Goal: Task Accomplishment & Management: Complete application form

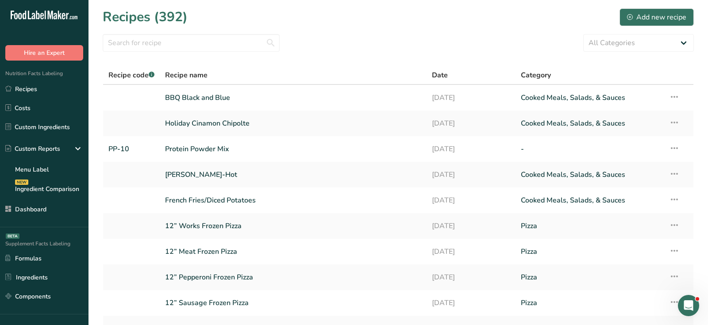
drag, startPoint x: 119, startPoint y: 20, endPoint x: 181, endPoint y: 20, distance: 62.0
click at [181, 20] on h1 "Recipes (392)" at bounding box center [145, 17] width 85 height 20
click at [333, 37] on div "All Categories Baked Goods Beverages breakfast butter cookies, batch X Confecti…" at bounding box center [398, 43] width 591 height 18
click at [448, 14] on div "Recipes (392) Add new recipe" at bounding box center [398, 17] width 591 height 20
click at [430, 12] on div "Recipes (392) Add new recipe" at bounding box center [398, 17] width 591 height 20
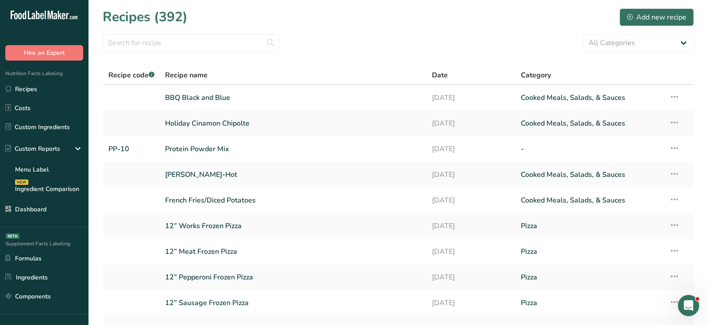
drag, startPoint x: 112, startPoint y: 23, endPoint x: 320, endPoint y: 27, distance: 209.0
click at [306, 27] on section "Recipes (392) Add new recipe All Categories Baked Goods Beverages breakfast but…" at bounding box center [399, 192] width 620 height 385
click at [326, 28] on section "Recipes (392) Add new recipe All Categories Baked Goods Beverages breakfast but…" at bounding box center [399, 192] width 620 height 385
drag, startPoint x: 110, startPoint y: 74, endPoint x: 151, endPoint y: 74, distance: 40.3
click at [151, 74] on span "Recipe code .a-a{fill:#347362;}.b-a{fill:#fff;}" at bounding box center [131, 75] width 46 height 10
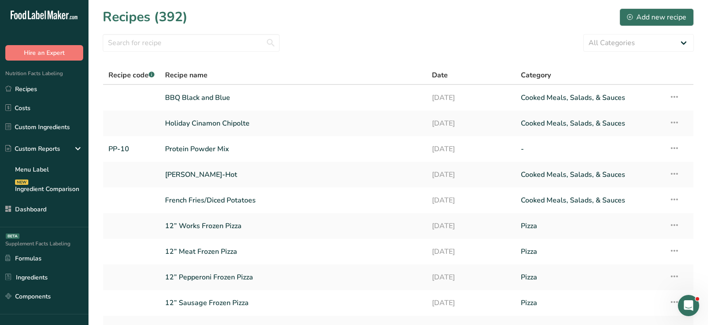
drag, startPoint x: 169, startPoint y: 74, endPoint x: 238, endPoint y: 72, distance: 69.5
click at [238, 73] on div "Recipe name" at bounding box center [293, 75] width 256 height 11
click at [534, 50] on div "All Categories Baked Goods Beverages breakfast butter cookies, batch X Confecti…" at bounding box center [398, 43] width 591 height 18
click at [602, 47] on select "All Categories Baked Goods Beverages breakfast butter cookies, batch X Confecti…" at bounding box center [638, 43] width 111 height 18
click at [494, 30] on section "Recipes (392) Add new recipe All Categories Baked Goods Beverages breakfast but…" at bounding box center [399, 192] width 620 height 385
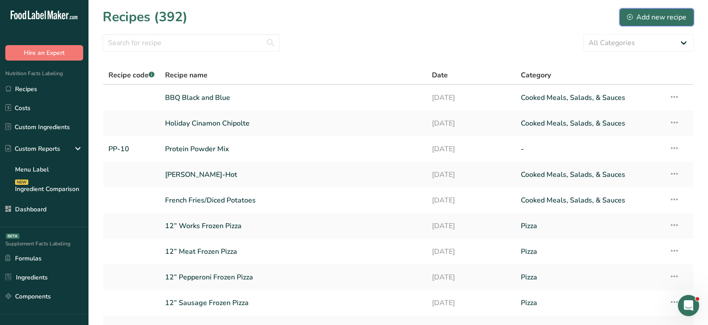
click at [626, 13] on button "Add new recipe" at bounding box center [657, 17] width 74 height 18
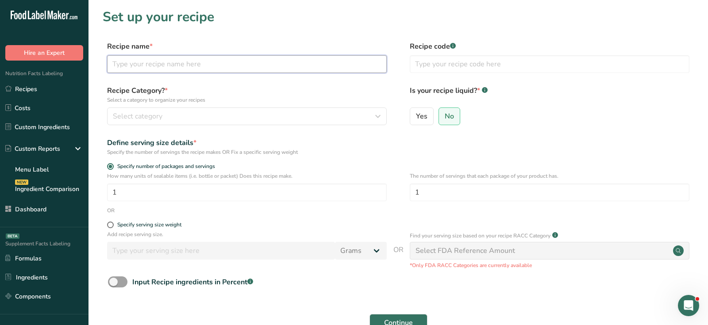
click at [257, 60] on input "text" at bounding box center [247, 64] width 280 height 18
click at [156, 61] on input "Chocolate Icecream" at bounding box center [247, 64] width 280 height 18
click at [210, 65] on input "Chocolate Ice cream" at bounding box center [247, 64] width 280 height 18
drag, startPoint x: 145, startPoint y: 63, endPoint x: 211, endPoint y: 63, distance: 66.0
click at [191, 63] on input "Chocolate Ice cream" at bounding box center [247, 64] width 280 height 18
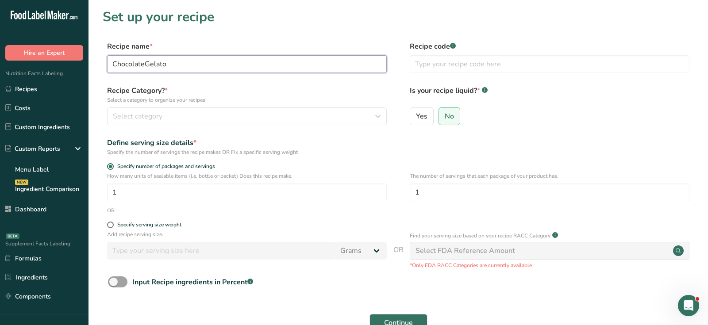
click at [144, 62] on input "ChocolateGelato" at bounding box center [247, 64] width 280 height 18
click at [347, 58] on input "Chocolate Gelato" at bounding box center [247, 64] width 280 height 18
type input "Chocolate Gelato"
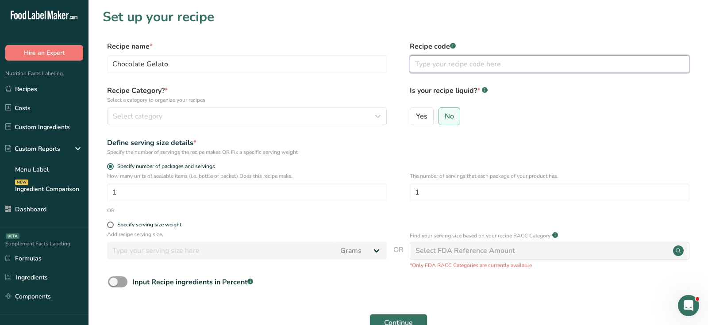
click at [479, 65] on input "text" at bounding box center [550, 64] width 280 height 18
type input "CG-10"
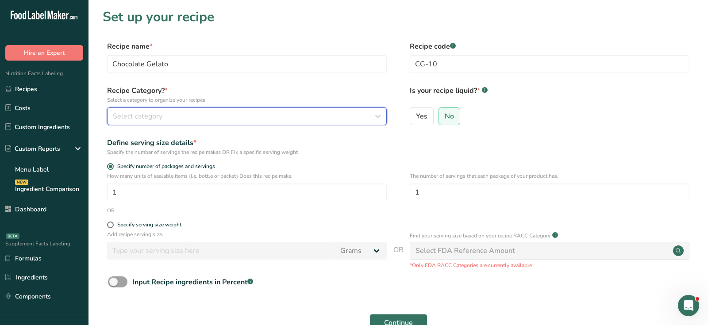
click at [333, 120] on div "Select category" at bounding box center [244, 116] width 263 height 11
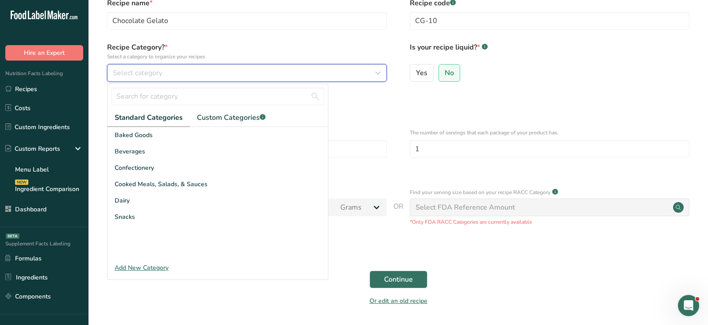
scroll to position [47, 0]
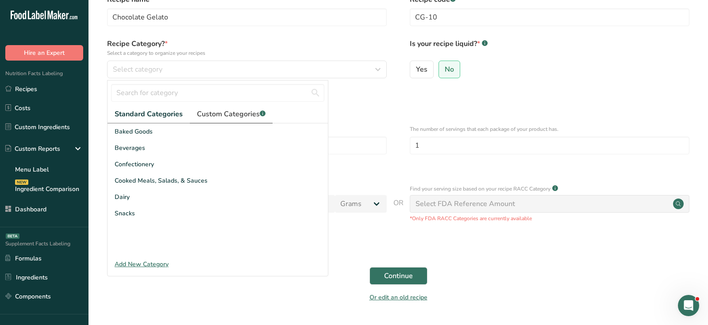
click at [222, 118] on span "Custom Categories .a-a{fill:#347362;}.b-a{fill:#fff;}" at bounding box center [231, 114] width 69 height 11
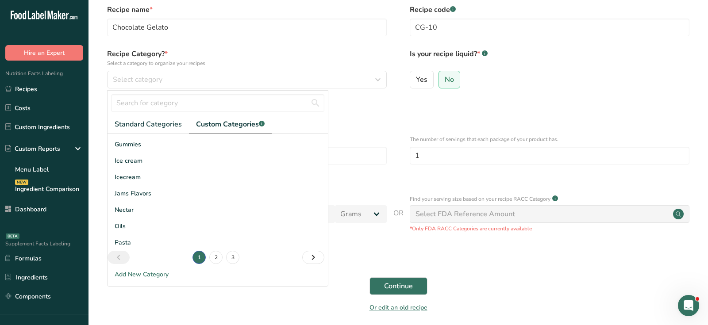
scroll to position [129, 0]
click at [175, 162] on div "Ice cream" at bounding box center [218, 160] width 220 height 16
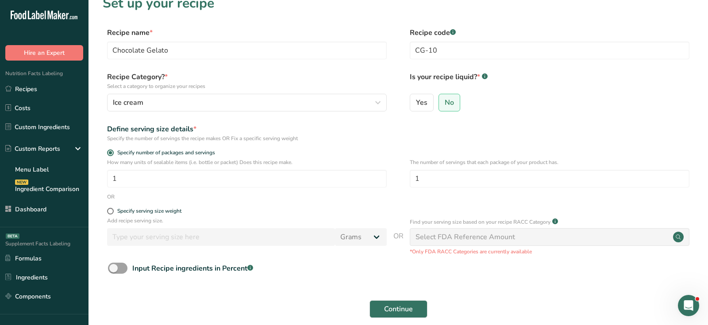
scroll to position [12, 0]
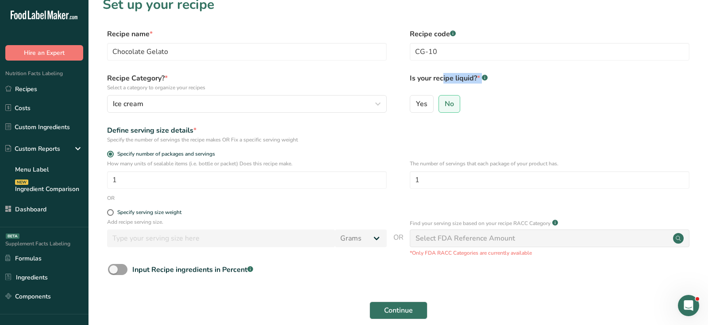
drag, startPoint x: 405, startPoint y: 80, endPoint x: 500, endPoint y: 80, distance: 94.3
click at [500, 80] on div "Recipe Category? * Select a category to organize your recipes Ice cream Standar…" at bounding box center [398, 95] width 591 height 45
click at [485, 108] on div "Yes No" at bounding box center [550, 106] width 280 height 23
click at [411, 104] on input "Yes" at bounding box center [413, 104] width 6 height 6
radio input "true"
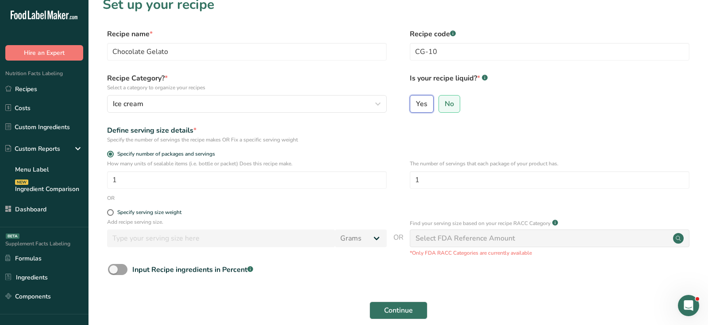
radio input "false"
select select "22"
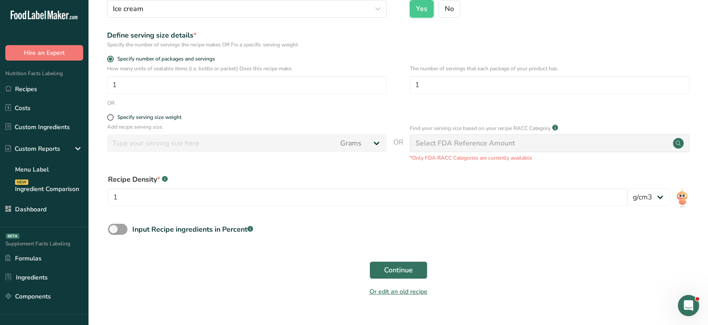
scroll to position [127, 0]
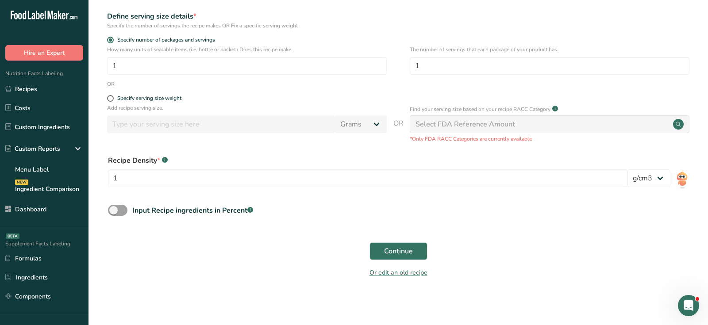
click at [120, 159] on div "Recipe Density * .a-a{fill:#347362;}.b-a{fill:#fff;}" at bounding box center [368, 160] width 520 height 11
click at [206, 183] on input "1" at bounding box center [368, 179] width 520 height 18
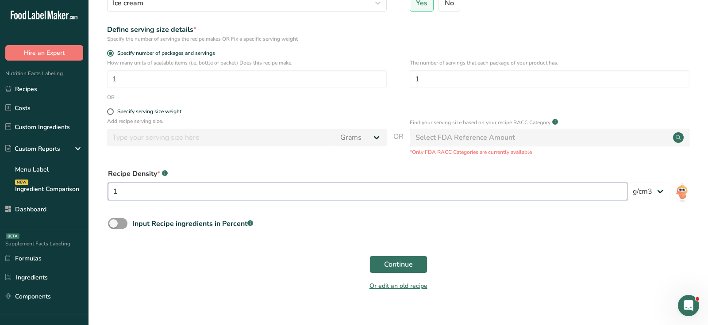
scroll to position [91, 0]
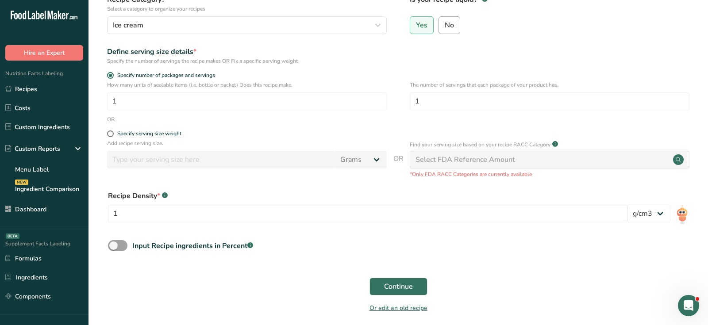
click at [451, 29] on span "No" at bounding box center [449, 25] width 9 height 9
click at [445, 28] on input "No" at bounding box center [442, 25] width 6 height 6
radio input "true"
radio input "false"
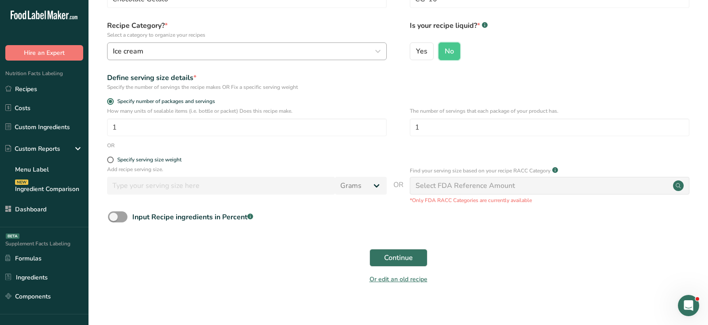
scroll to position [72, 0]
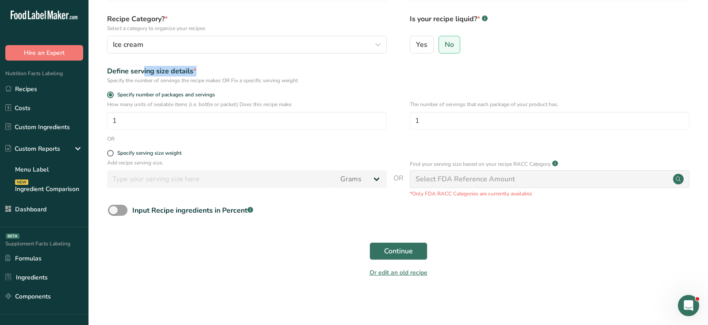
drag, startPoint x: 104, startPoint y: 69, endPoint x: 201, endPoint y: 71, distance: 97.0
click at [202, 72] on div "Define serving size details * Specify the number of servings the recipe makes O…" at bounding box center [398, 75] width 591 height 19
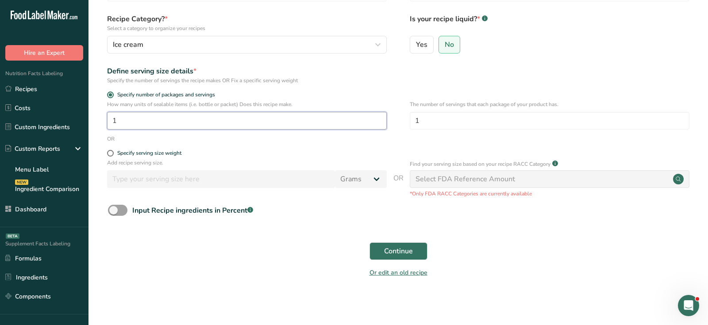
click at [152, 126] on input "1" at bounding box center [247, 121] width 280 height 18
click at [111, 153] on span at bounding box center [110, 153] width 7 height 7
click at [111, 153] on input "Specify serving size weight" at bounding box center [110, 154] width 6 height 6
radio input "true"
radio input "false"
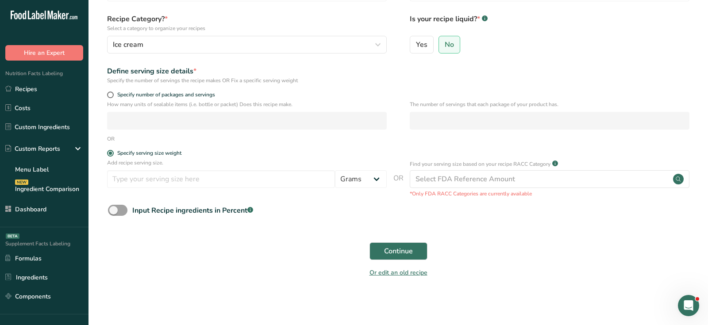
click at [140, 189] on div "Add recipe serving size. Grams kg mg mcg lb oz l mL fl oz tbsp tsp cup qt gallon" at bounding box center [247, 176] width 280 height 34
click at [349, 180] on select "Grams kg mg mcg lb oz l mL fl oz tbsp tsp cup qt gallon" at bounding box center [361, 179] width 52 height 18
click at [115, 93] on span "Specify number of packages and servings" at bounding box center [164, 95] width 101 height 7
click at [113, 93] on input "Specify number of packages and servings" at bounding box center [110, 95] width 6 height 6
radio input "true"
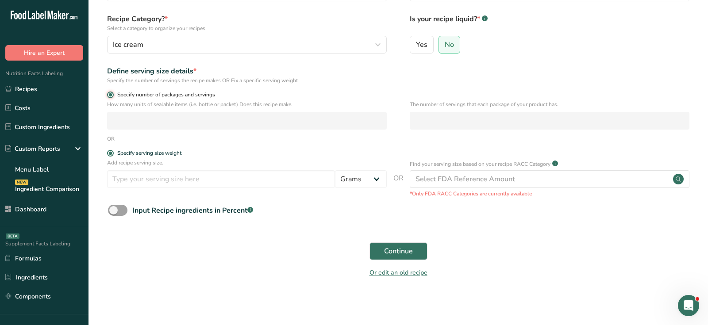
radio input "false"
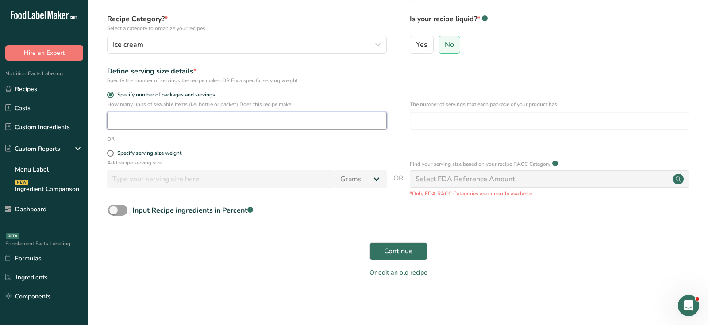
click at [134, 120] on input "number" at bounding box center [247, 121] width 280 height 18
type input "1"
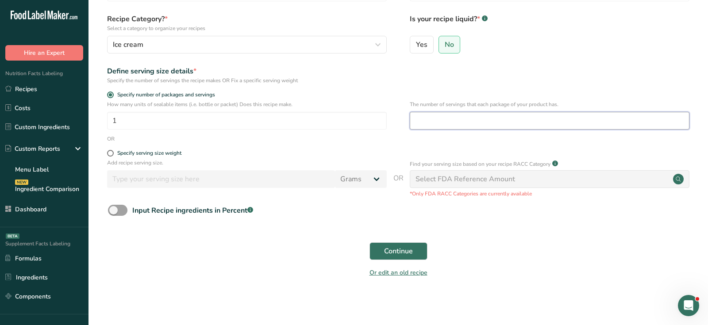
click at [438, 123] on input "number" at bounding box center [550, 121] width 280 height 18
type input "4"
click at [150, 150] on div "Specify serving size weight" at bounding box center [149, 153] width 64 height 7
click at [113, 151] on input "Specify serving size weight" at bounding box center [110, 154] width 6 height 6
radio input "true"
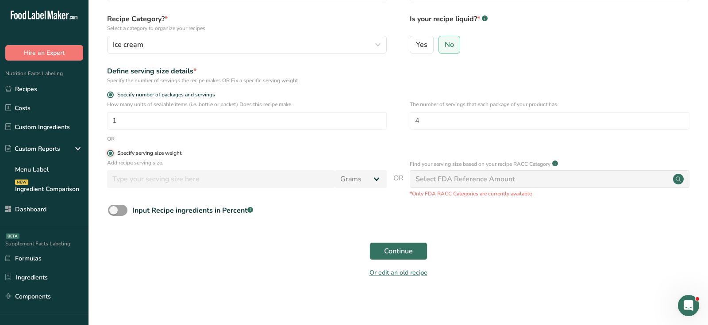
radio input "false"
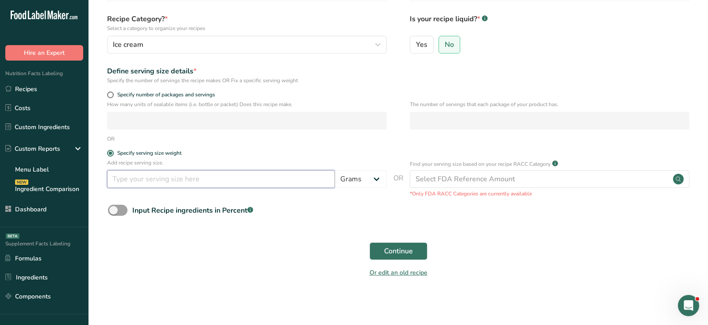
click at [149, 176] on input "number" at bounding box center [221, 179] width 228 height 18
click at [174, 176] on input "86" at bounding box center [221, 179] width 228 height 18
click at [174, 175] on input "86" at bounding box center [221, 179] width 228 height 18
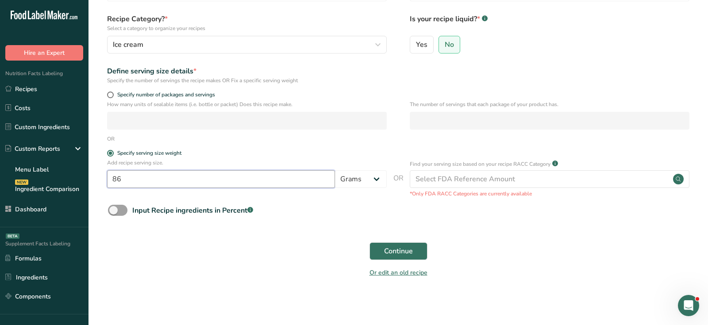
click at [206, 185] on input "86" at bounding box center [221, 179] width 228 height 18
type input "86"
click at [127, 211] on span "Input Recipe ingredients in Percent .a-a{fill:#347362;}.b-a{fill:#fff;}" at bounding box center [190, 210] width 126 height 11
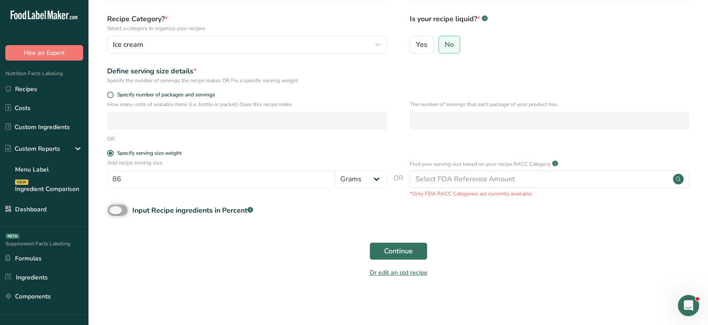
click at [114, 211] on input "Input Recipe ingredients in Percent .a-a{fill:#347362;}.b-a{fill:#fff;}" at bounding box center [111, 211] width 6 height 6
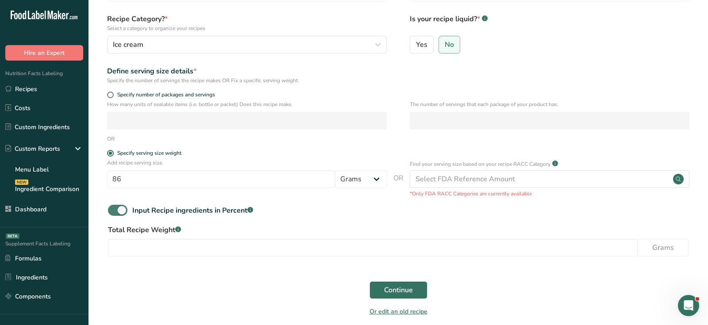
drag, startPoint x: 135, startPoint y: 211, endPoint x: 242, endPoint y: 215, distance: 107.2
click at [242, 215] on div "Input Recipe ingredients in Percent .a-a{fill:#347362;}.b-a{fill:#fff;}" at bounding box center [192, 210] width 121 height 11
click at [114, 213] on input "Input Recipe ingredients in Percent .a-a{fill:#347362;}.b-a{fill:#fff;}" at bounding box center [111, 211] width 6 height 6
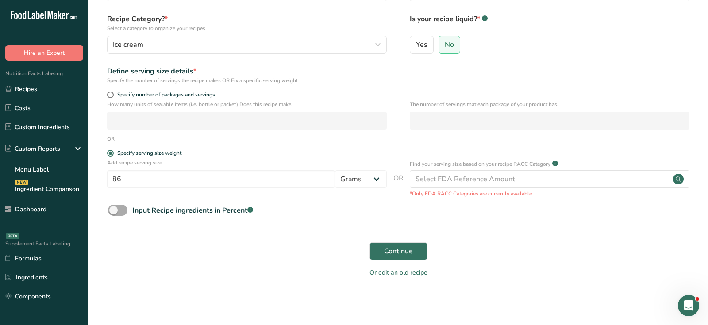
click at [199, 216] on label "Input Recipe ingredients in Percent .a-a{fill:#347362;}.b-a{fill:#fff;}" at bounding box center [180, 210] width 145 height 11
click at [114, 213] on input "Input Recipe ingredients in Percent .a-a{fill:#347362;}.b-a{fill:#fff;}" at bounding box center [111, 211] width 6 height 6
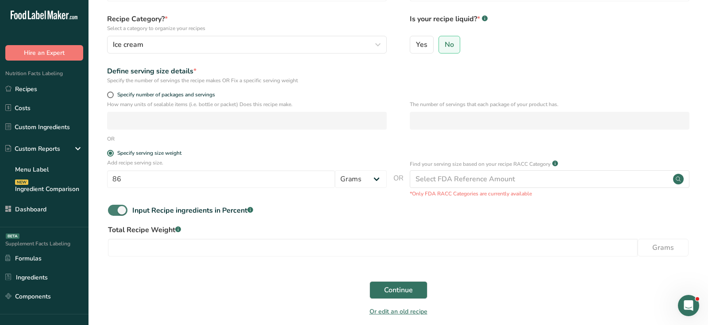
click at [123, 216] on div "Input Recipe ingredients in Percent .a-a{fill:#347362;}.b-a{fill:#fff;}" at bounding box center [398, 214] width 591 height 18
click at [124, 210] on span at bounding box center [117, 210] width 19 height 11
click at [114, 210] on input "Input Recipe ingredients in Percent .a-a{fill:#347362;}.b-a{fill:#fff;}" at bounding box center [111, 211] width 6 height 6
checkbox input "false"
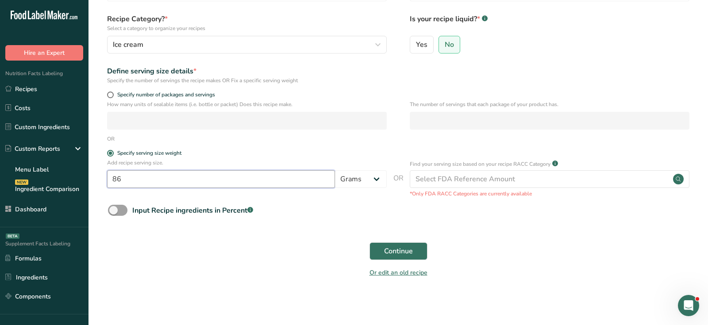
click at [173, 187] on input "86" at bounding box center [221, 179] width 228 height 18
click at [141, 92] on span "Specify number of packages and servings" at bounding box center [164, 95] width 101 height 7
click at [113, 92] on input "Specify number of packages and servings" at bounding box center [110, 95] width 6 height 6
radio input "true"
radio input "false"
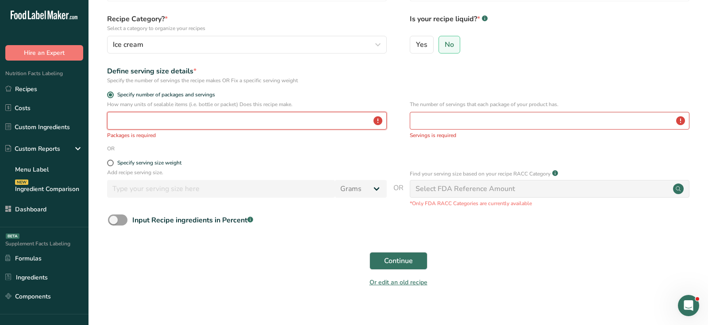
click at [148, 121] on input "number" at bounding box center [247, 121] width 280 height 18
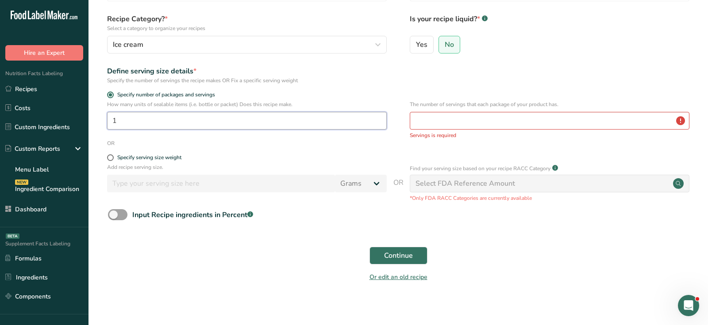
type input "1"
click at [495, 118] on input "number" at bounding box center [550, 121] width 280 height 18
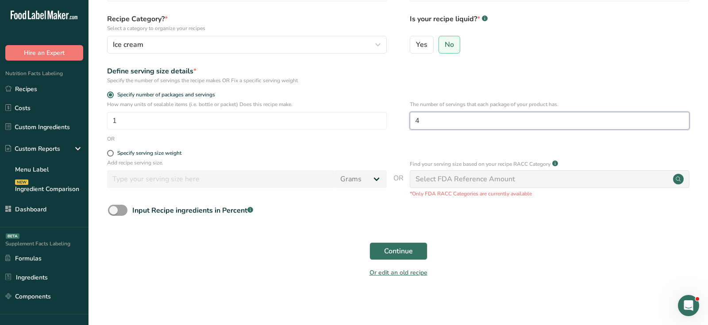
type input "4"
click at [490, 256] on div "Continue" at bounding box center [398, 251] width 591 height 28
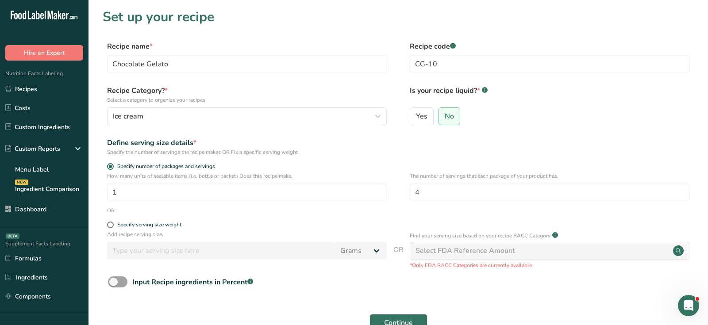
scroll to position [38, 0]
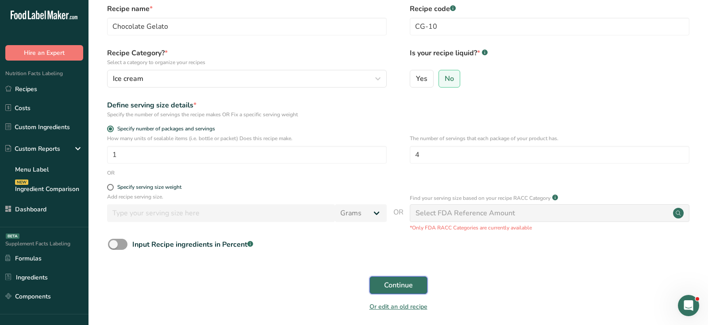
click at [392, 279] on button "Continue" at bounding box center [399, 286] width 58 height 18
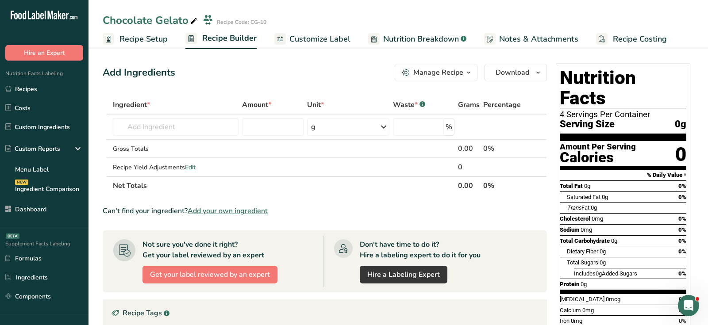
click at [130, 42] on span "Recipe Setup" at bounding box center [144, 39] width 48 height 12
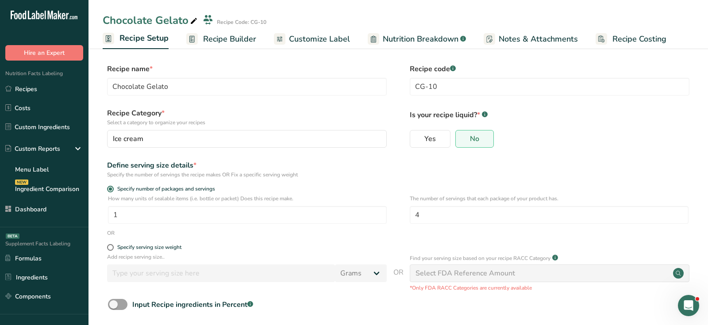
click at [232, 43] on span "Recipe Builder" at bounding box center [229, 39] width 53 height 12
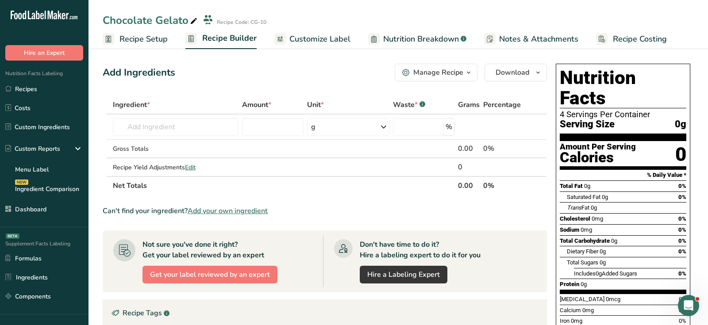
click at [304, 77] on div "Add Ingredients Manage Recipe Delete Recipe Duplicate Recipe Scale Recipe Save …" at bounding box center [325, 73] width 444 height 18
click at [125, 68] on div "Add Ingredients" at bounding box center [139, 73] width 73 height 15
click at [222, 83] on div "Add Ingredients Manage Recipe Delete Recipe Duplicate Recipe Scale Recipe Save …" at bounding box center [328, 289] width 450 height 458
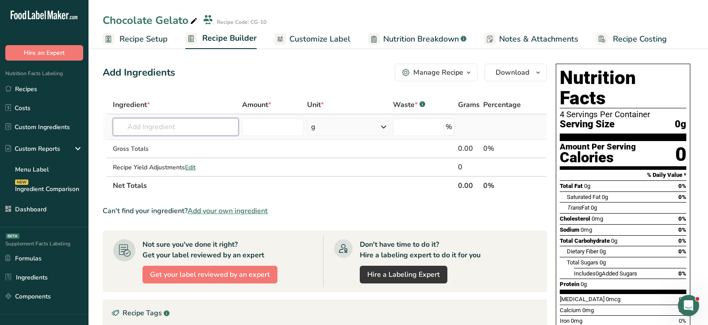
click at [191, 124] on input "text" at bounding box center [176, 127] width 126 height 18
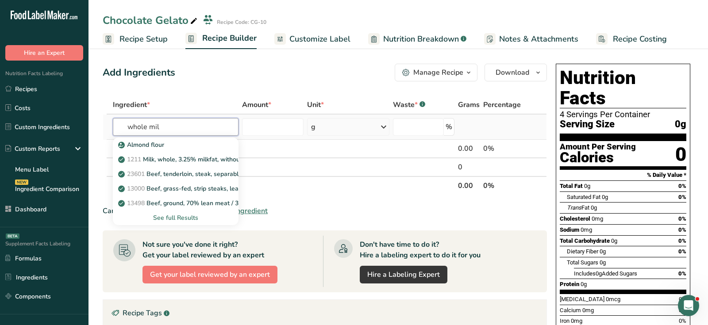
type input "whole milk"
type input "milk whole"
click at [197, 147] on p "1211 Milk, whole, 3.25% milkfat, without added vitamin A and vitamin D" at bounding box center [238, 144] width 236 height 9
type input "Milk, whole, 3.25% milkfat, without added vitamin A and [MEDICAL_DATA]"
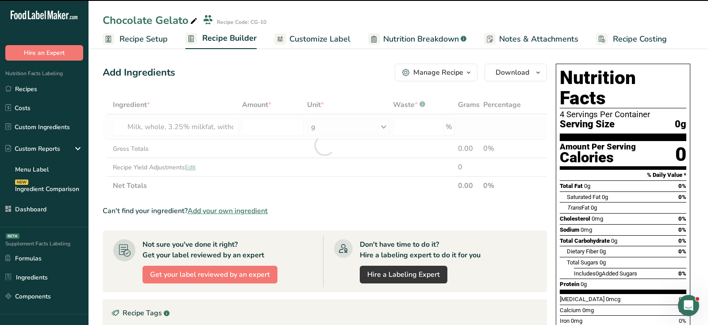
type input "0"
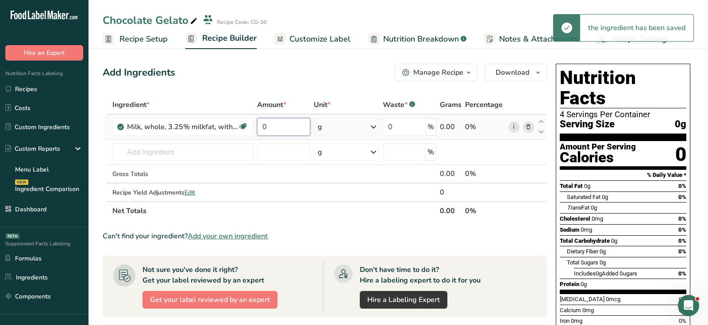
click at [285, 127] on input "0" at bounding box center [283, 127] width 53 height 18
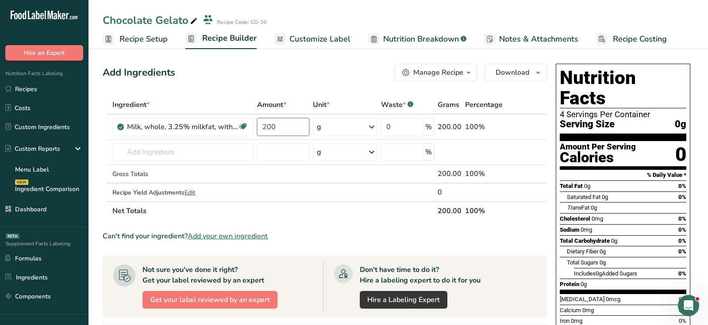
type input "200"
click at [342, 73] on div "Add Ingredients Manage Recipe Delete Recipe Duplicate Recipe Scale Recipe Save …" at bounding box center [325, 73] width 444 height 18
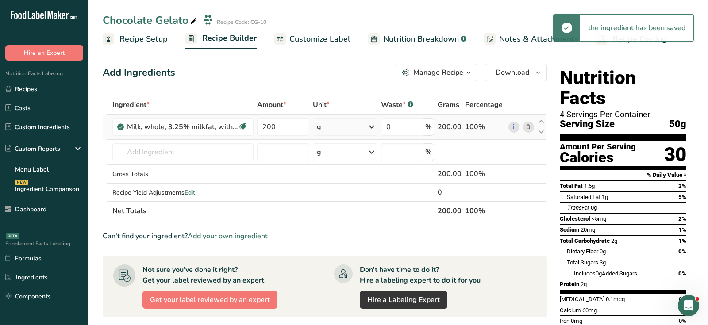
click at [353, 131] on div "g" at bounding box center [345, 127] width 64 height 18
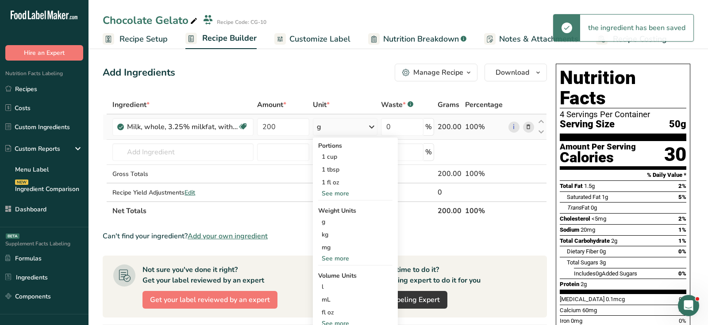
click at [330, 197] on div "See more" at bounding box center [355, 193] width 74 height 9
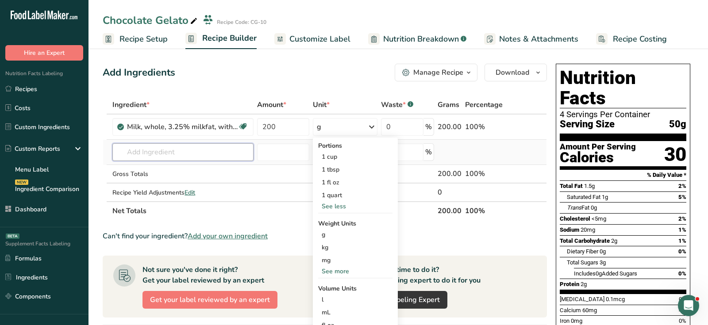
click at [229, 156] on input "text" at bounding box center [182, 152] width 141 height 18
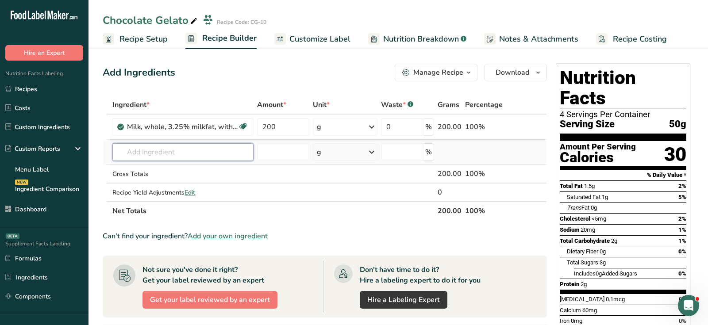
click at [229, 156] on input "text" at bounding box center [182, 152] width 141 height 18
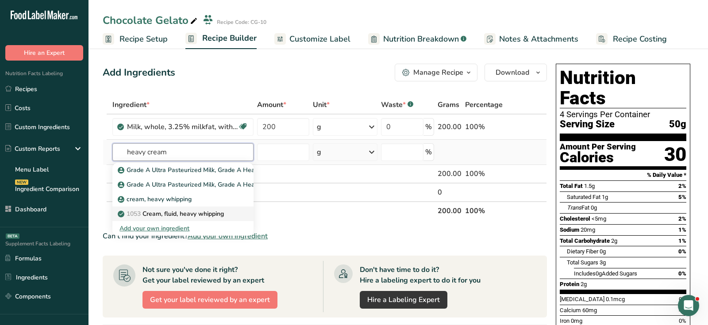
type input "heavy cream"
click at [224, 216] on p "1053 Cream, fluid, heavy whipping" at bounding box center [172, 213] width 104 height 9
type input "Cream, fluid, heavy whipping"
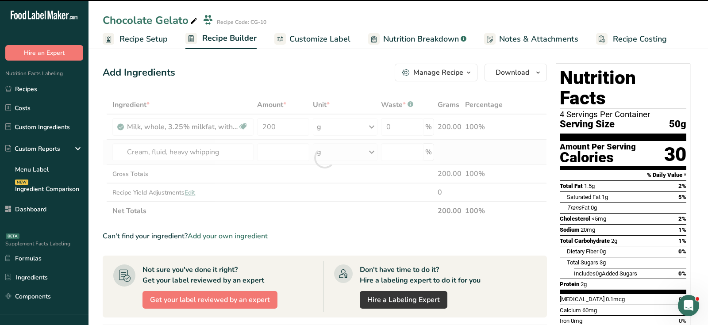
type input "0"
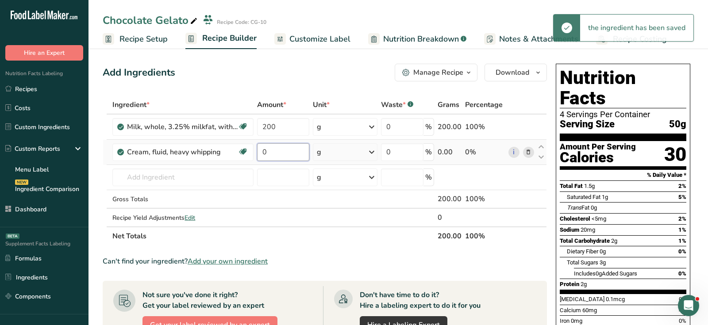
click at [280, 156] on input "0" at bounding box center [283, 152] width 52 height 18
type input "100"
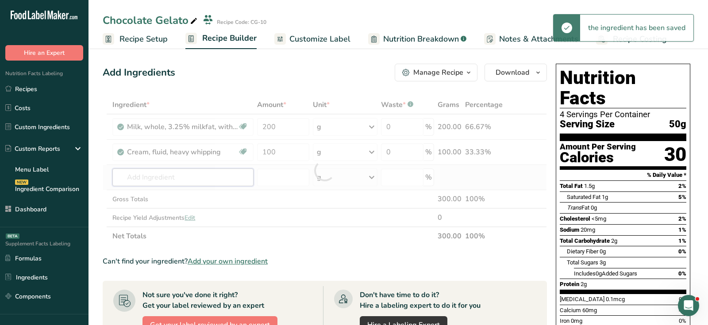
click at [217, 175] on div "Ingredient * Amount * Unit * Waste * .a-a{fill:#347362;}.b-a{fill:#fff;} Grams …" at bounding box center [325, 171] width 444 height 150
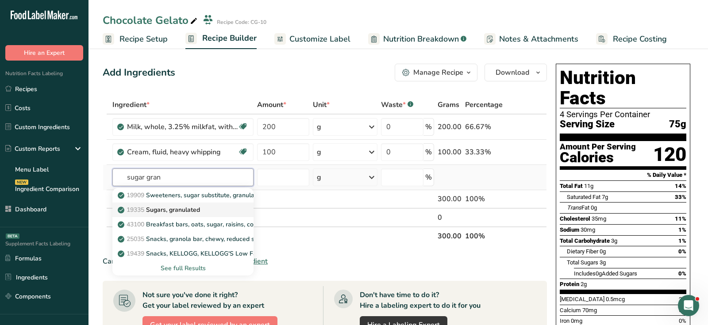
type input "sugar gran"
click at [208, 207] on div "19335 Sugars, granulated" at bounding box center [176, 209] width 113 height 9
type input "Sugars, granulated"
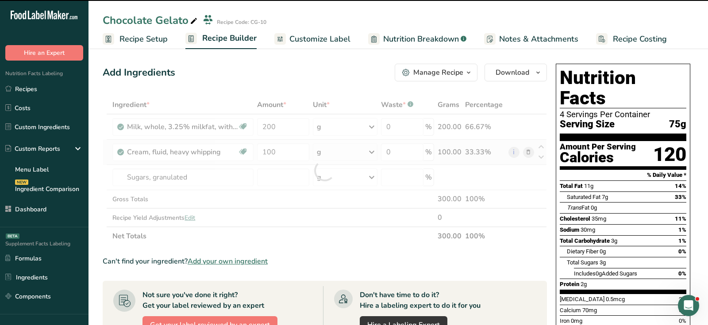
type input "0"
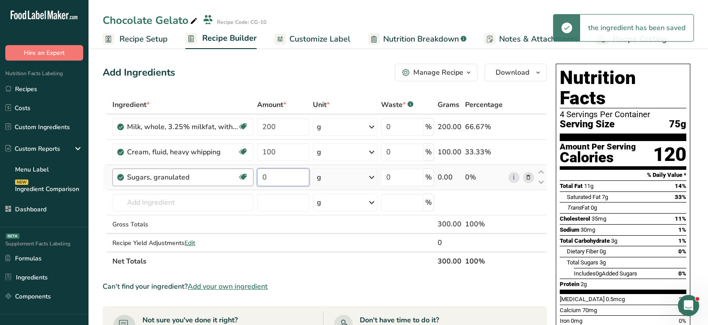
drag, startPoint x: 276, startPoint y: 175, endPoint x: 239, endPoint y: 171, distance: 37.4
click at [248, 175] on tr "Sugars, granulated Dairy free Gluten free Vegan Vegetarian Soy free 0 g Portion…" at bounding box center [325, 177] width 444 height 25
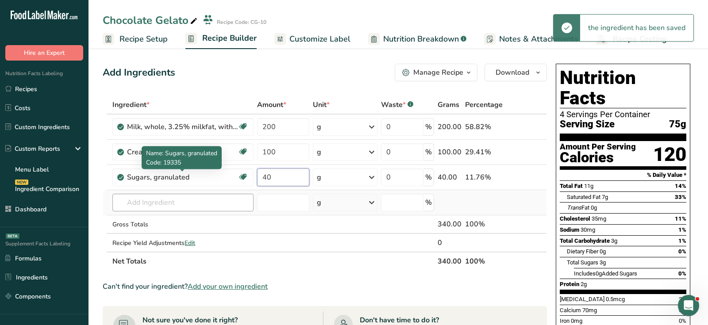
type input "40"
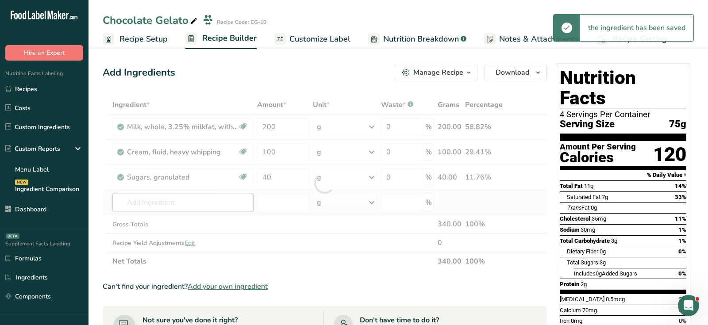
click at [152, 199] on div "Ingredient * Amount * Unit * Waste * .a-a{fill:#347362;}.b-a{fill:#fff;} Grams …" at bounding box center [325, 183] width 444 height 175
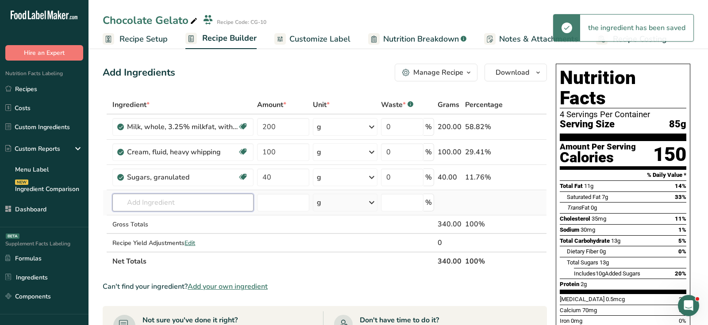
click at [152, 199] on input "text" at bounding box center [182, 203] width 141 height 18
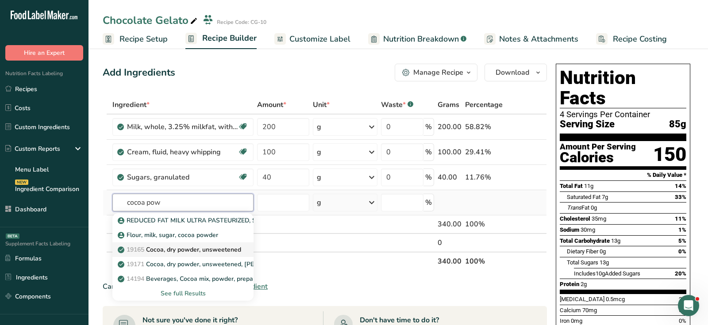
type input "cocoa pow"
click at [176, 249] on p "19165 Cocoa, dry powder, unsweetened" at bounding box center [181, 249] width 122 height 9
type input "Cocoa, dry powder, unsweetened"
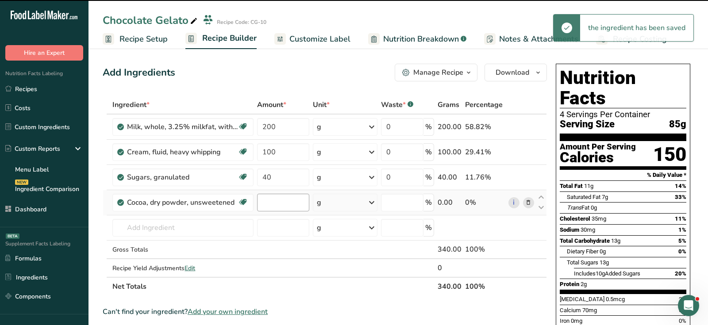
type input "0"
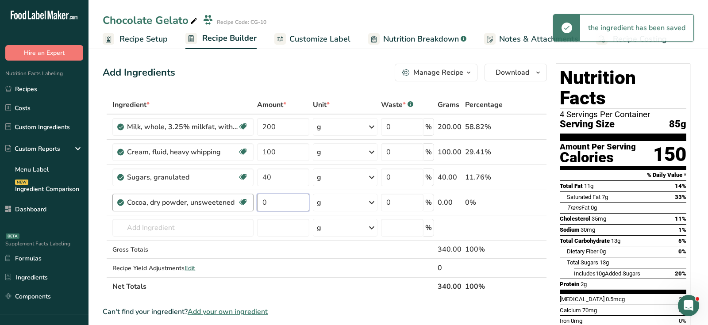
drag, startPoint x: 276, startPoint y: 203, endPoint x: 241, endPoint y: 199, distance: 35.2
click at [241, 199] on tr "Cocoa, dry powder, unsweetened Dairy free Gluten free Vegan Vegetarian Soy free…" at bounding box center [325, 202] width 444 height 25
type input "15"
click at [183, 228] on div "Ingredient * Amount * Unit * Waste * .a-a{fill:#347362;}.b-a{fill:#fff;} Grams …" at bounding box center [325, 196] width 444 height 201
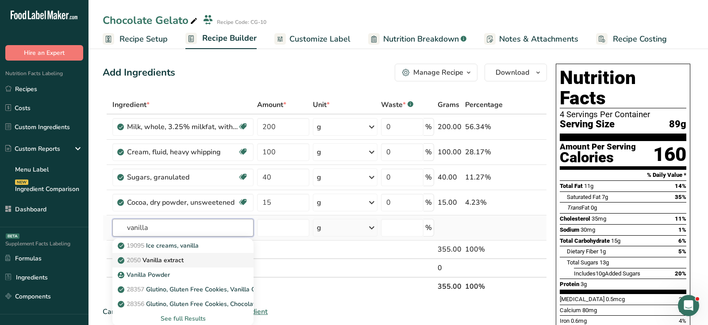
type input "vanilla"
click at [190, 256] on div "2050 Vanilla extract" at bounding box center [176, 260] width 113 height 9
type input "Vanilla extract"
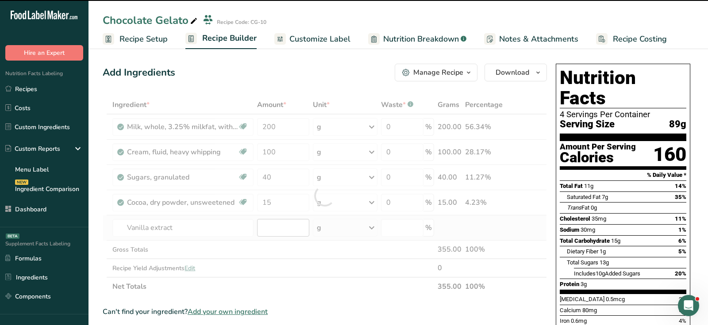
type input "0"
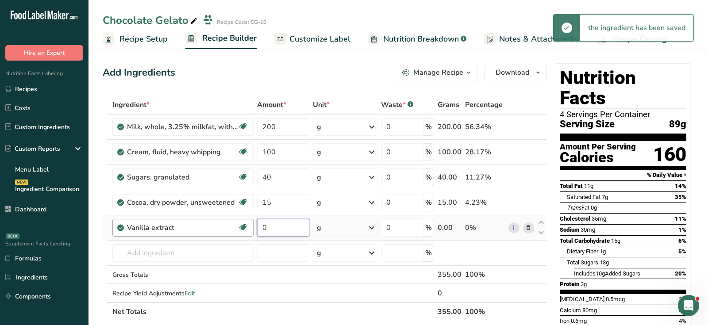
drag, startPoint x: 286, startPoint y: 228, endPoint x: 251, endPoint y: 225, distance: 35.1
click at [251, 225] on tr "Vanilla extract Dairy free Gluten free Vegan Vegetarian Soy free 0 g Portions 1…" at bounding box center [325, 228] width 444 height 25
type input "2"
click at [641, 170] on section "% Daily Value *" at bounding box center [623, 175] width 127 height 11
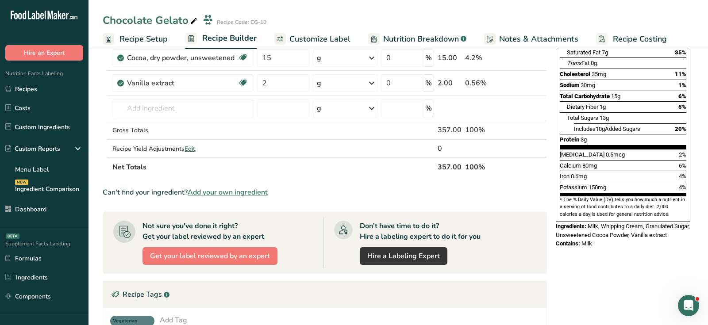
scroll to position [146, 0]
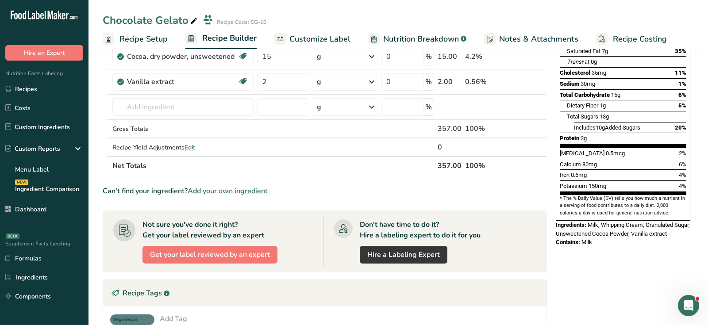
drag, startPoint x: 560, startPoint y: 204, endPoint x: 605, endPoint y: 220, distance: 48.0
click at [605, 220] on div "Nutrition Facts 4 Servings Per Container Serving Size 89g Amount Per Serving Ca…" at bounding box center [623, 82] width 142 height 336
click at [605, 238] on div "Contains: Milk" at bounding box center [623, 242] width 135 height 9
click at [587, 239] on span "Milk" at bounding box center [587, 242] width 11 height 7
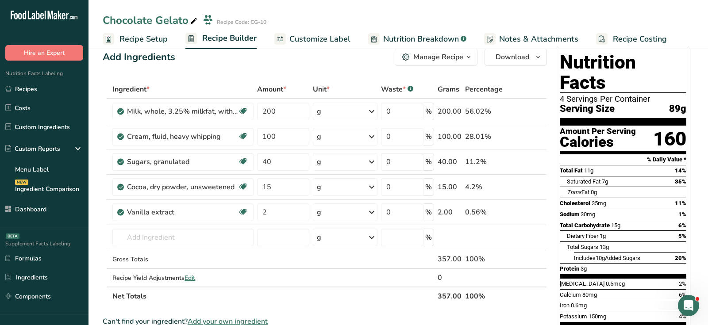
scroll to position [20, 0]
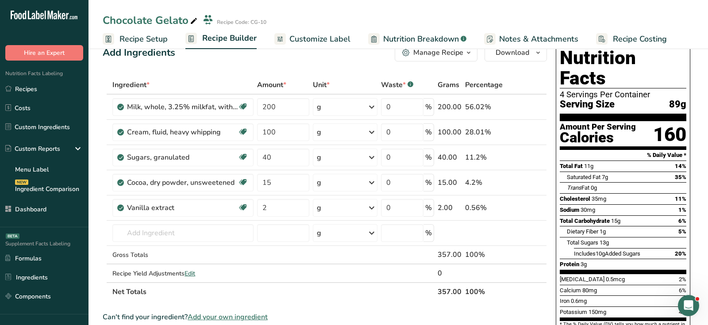
click at [595, 206] on div "Sodium 30mg" at bounding box center [577, 210] width 35 height 9
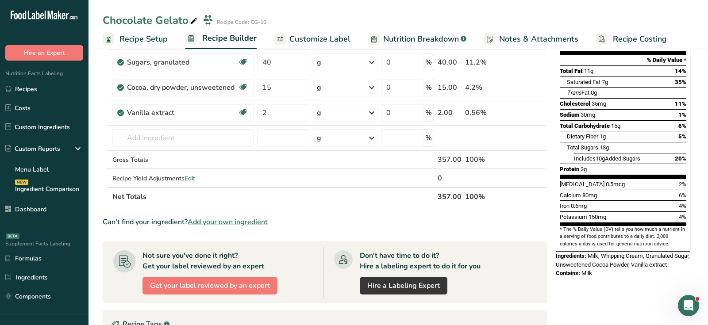
scroll to position [127, 0]
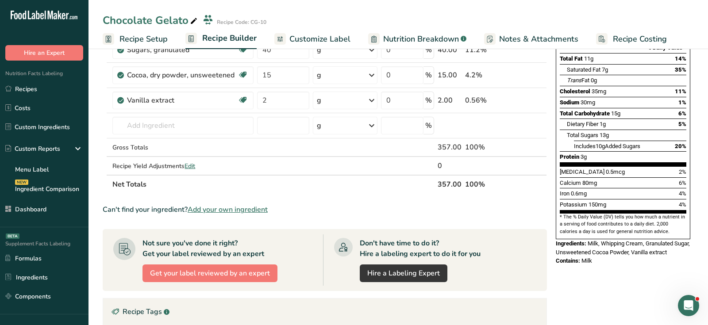
click at [562, 258] on span "Contains:" at bounding box center [568, 261] width 24 height 7
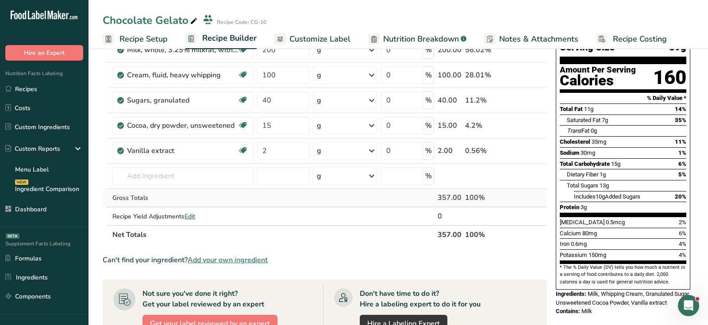
scroll to position [85, 0]
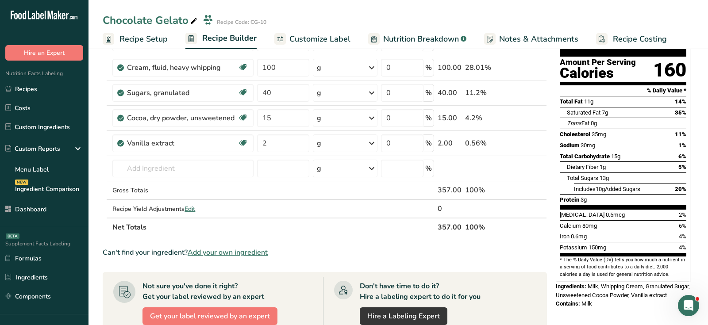
click at [159, 247] on div "Can't find your ingredient? Add your own ingredient" at bounding box center [325, 252] width 444 height 11
click at [160, 247] on div "Can't find your ingredient? Add your own ingredient" at bounding box center [325, 252] width 444 height 11
click at [225, 251] on span "Add your own ingredient" at bounding box center [228, 252] width 80 height 11
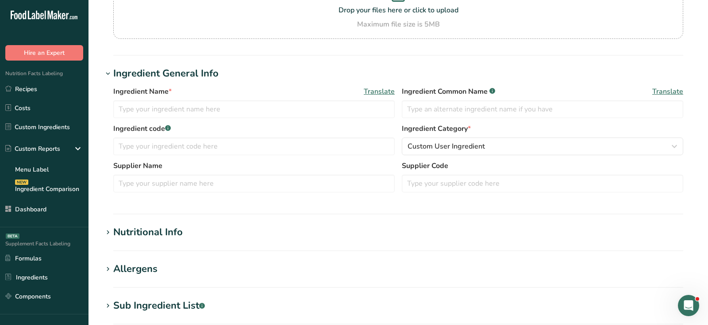
scroll to position [118, 0]
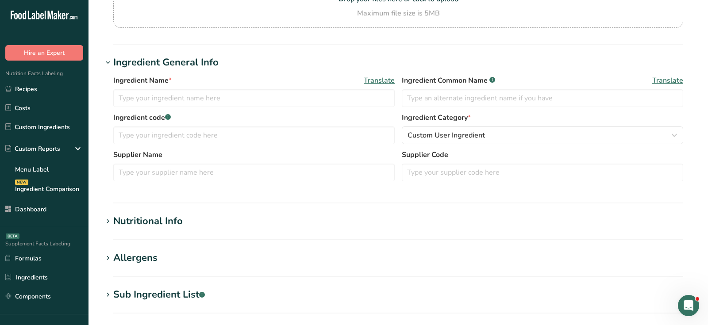
click at [189, 211] on section "Add new ingredient Back to recipe Ingredient Spec Sheet .a-a{fill:#347362;}.b-a…" at bounding box center [399, 210] width 620 height 657
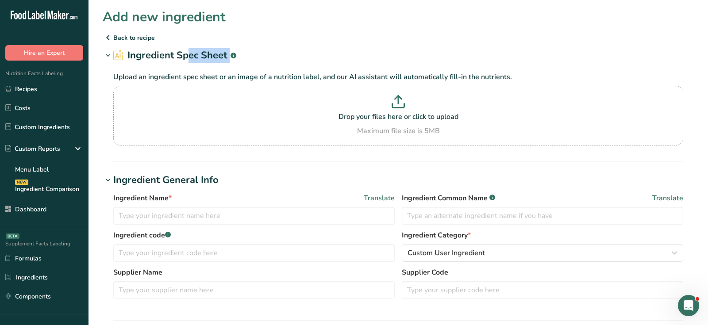
drag, startPoint x: 122, startPoint y: 57, endPoint x: 268, endPoint y: 54, distance: 146.6
click at [268, 54] on h1 "Ingredient Spec Sheet .a-a{fill:#347362;}.b-a{fill:#fff;}" at bounding box center [398, 55] width 591 height 15
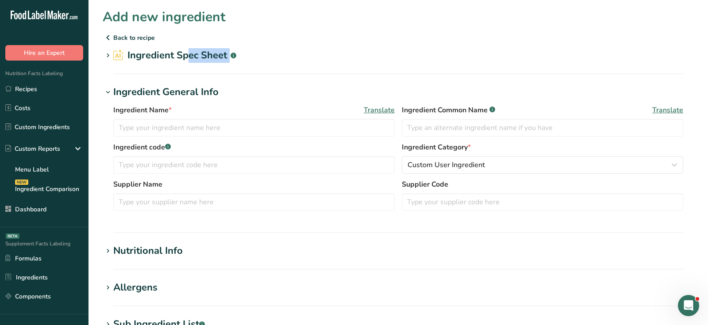
click at [268, 54] on h1 "Ingredient Spec Sheet .a-a{fill:#347362;}.b-a{fill:#fff;}" at bounding box center [398, 55] width 591 height 15
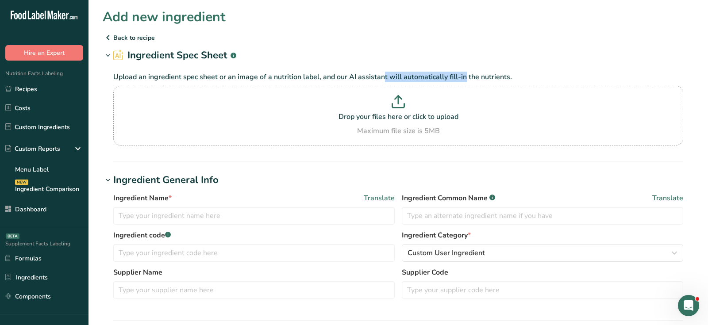
drag, startPoint x: 349, startPoint y: 76, endPoint x: 437, endPoint y: 74, distance: 88.1
click at [437, 74] on p "Upload an ingredient spec sheet or an image of a nutrition label, and our AI as…" at bounding box center [398, 77] width 570 height 11
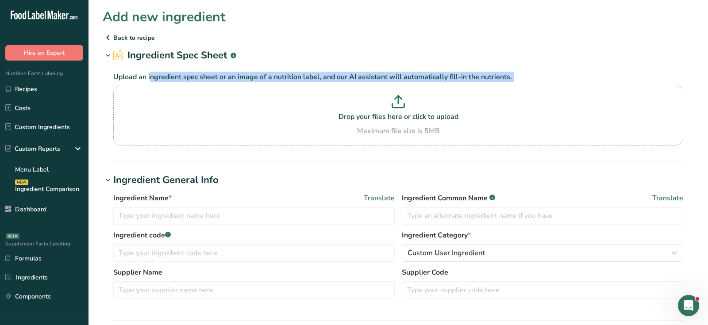
click at [437, 74] on p "Upload an ingredient spec sheet or an image of a nutrition label, and our AI as…" at bounding box center [398, 77] width 570 height 11
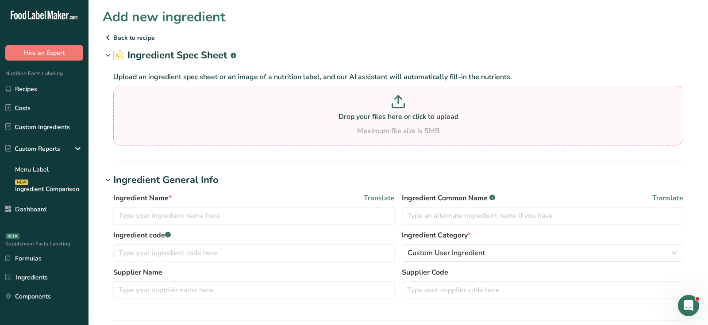
click at [419, 123] on div "Drop your files here or click to upload Maximum file size is 5MB" at bounding box center [399, 115] width 566 height 41
click at [419, 123] on input "Drop your files here or click to upload Maximum file size is 5MB" at bounding box center [398, 116] width 570 height 60
type input "C:\fakepath\Almond Paste NFP.png"
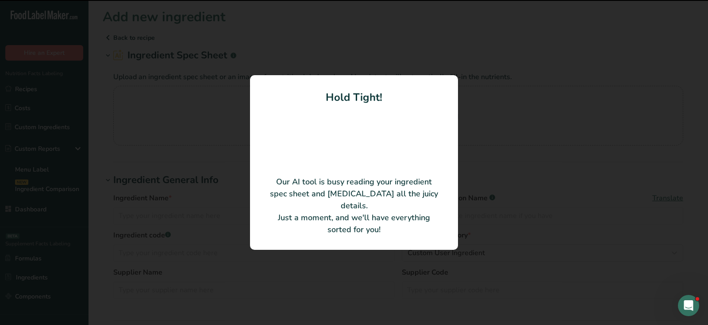
type input "Almond Paste"
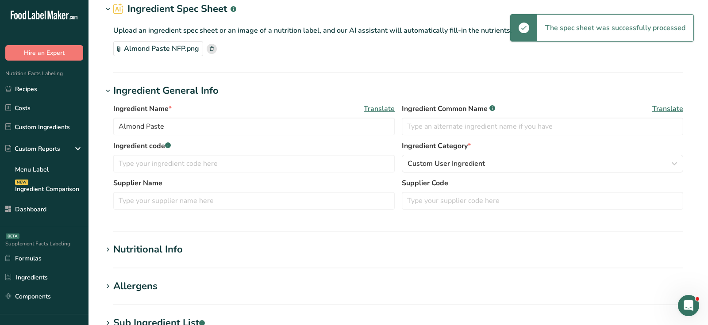
scroll to position [55, 0]
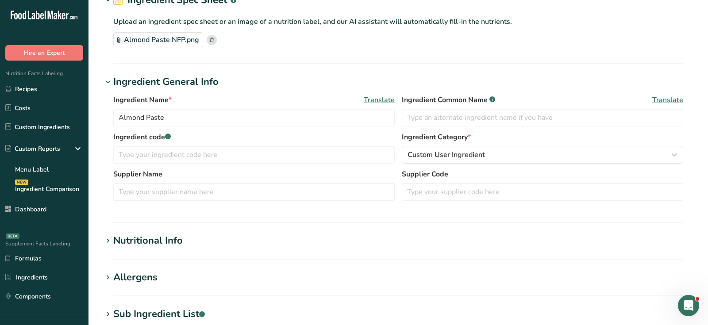
click at [143, 239] on div "Nutritional Info" at bounding box center [147, 241] width 69 height 15
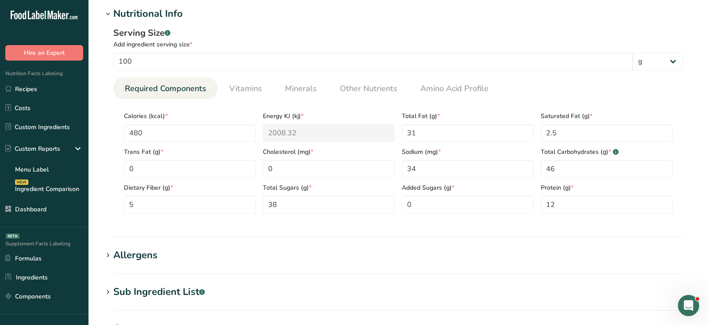
scroll to position [313, 0]
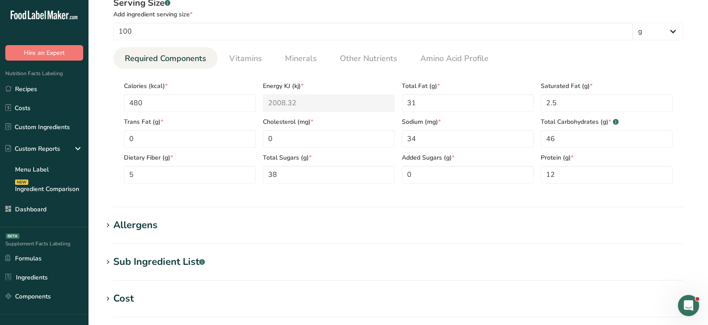
click at [167, 216] on section "Add new ingredient Back to recipe Ingredient Spec Sheet .a-a{fill:#347362;}.b-a…" at bounding box center [399, 96] width 620 height 819
click at [134, 236] on section "Allergens Add any known allergens associated with your ingredient Almond Soy Tr…" at bounding box center [398, 231] width 591 height 26
click at [134, 228] on div "Allergens" at bounding box center [135, 225] width 44 height 15
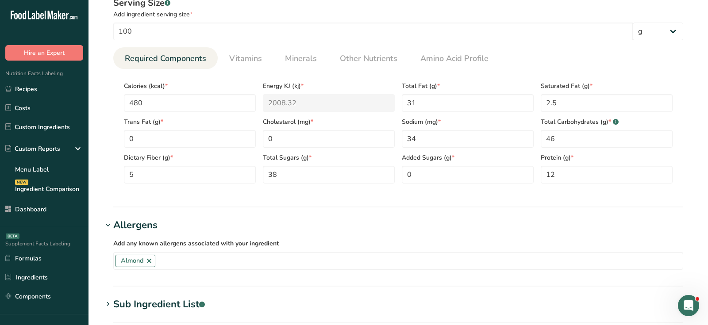
click at [151, 309] on div "Sub Ingredient List .a-a{fill:#347362;}.b-a{fill:#fff;}" at bounding box center [159, 304] width 92 height 15
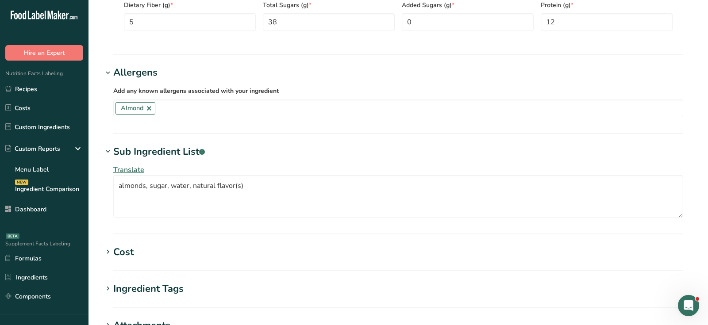
scroll to position [0, 0]
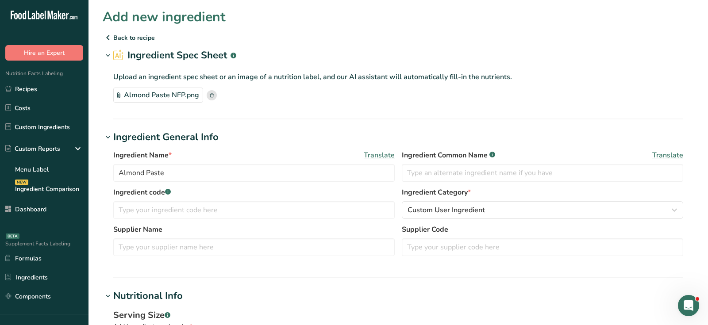
click at [380, 156] on span "Translate" at bounding box center [379, 155] width 31 height 11
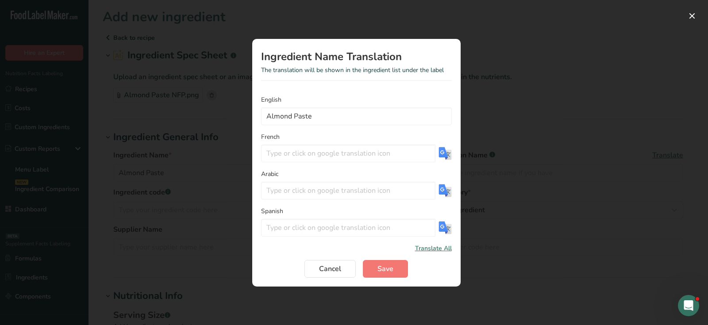
click at [422, 251] on span "Translate All" at bounding box center [433, 248] width 37 height 9
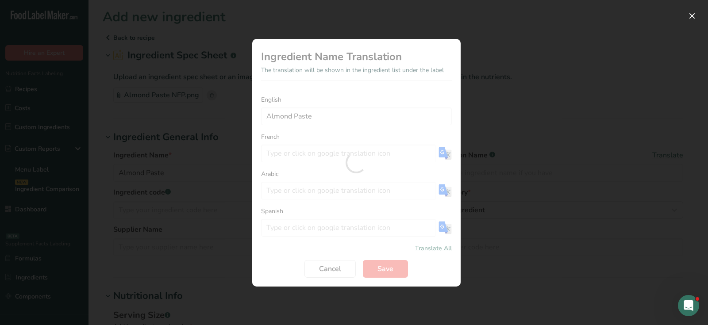
type input "Pâte d'amandes"
type input "معجون اللوز"
type input "Pasta de almendras"
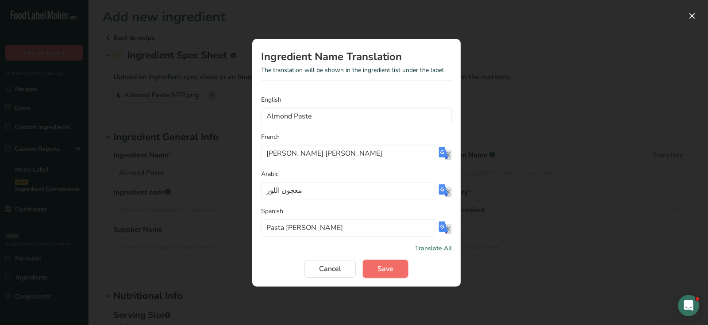
click at [397, 266] on button "Save" at bounding box center [385, 269] width 45 height 18
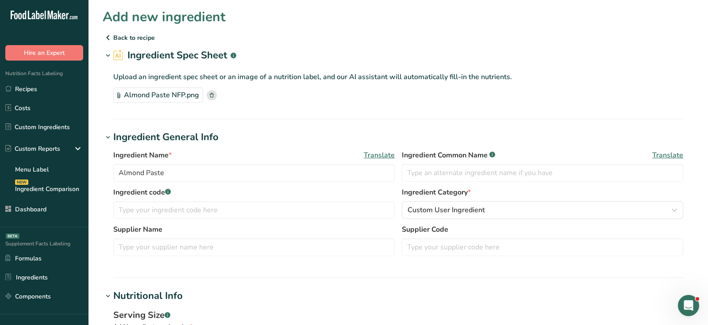
click at [450, 155] on span "Ingredient Common Name .a-a{fill:#347362;}.b-a{fill:#fff;}" at bounding box center [448, 155] width 93 height 11
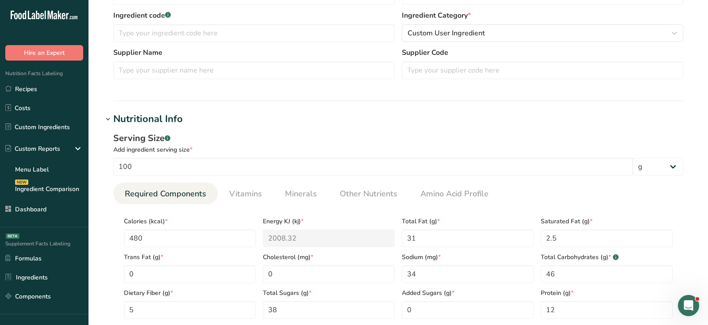
scroll to position [265, 0]
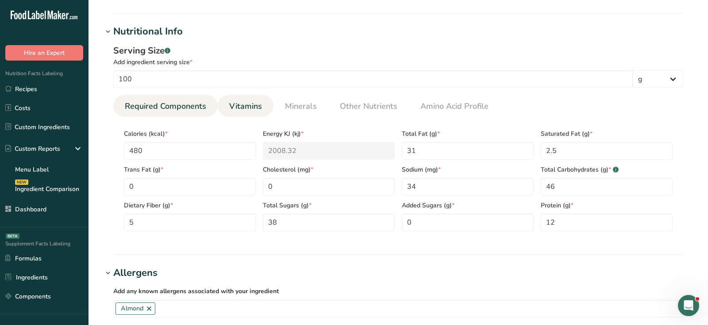
click at [261, 100] on link "Vitamins" at bounding box center [246, 106] width 40 height 23
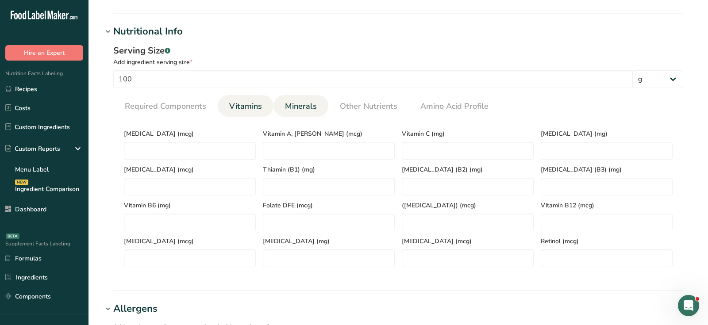
click at [301, 105] on span "Minerals" at bounding box center [301, 106] width 32 height 12
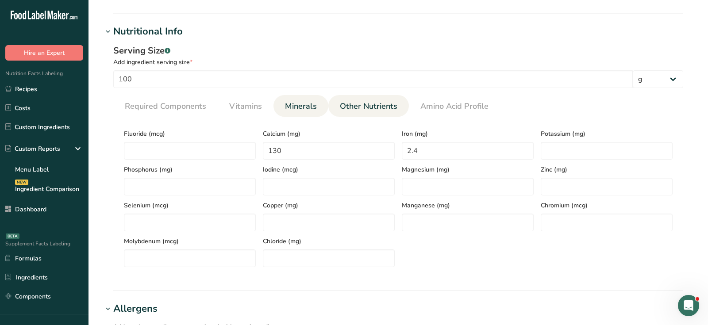
click at [350, 107] on span "Other Nutrients" at bounding box center [369, 106] width 58 height 12
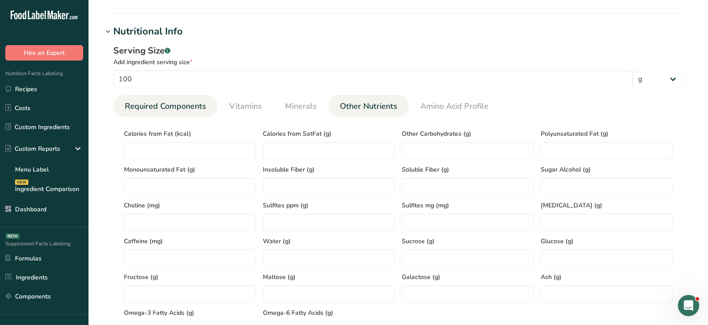
click at [181, 108] on span "Required Components" at bounding box center [165, 106] width 81 height 12
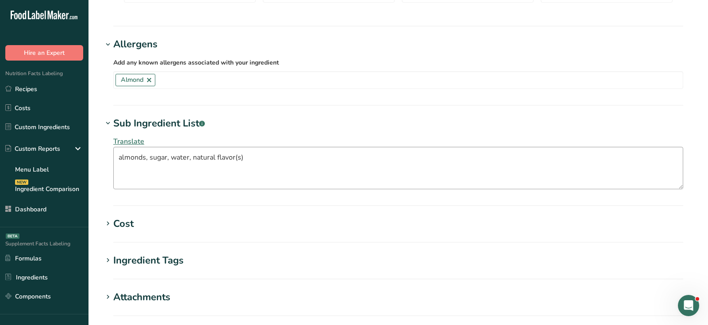
scroll to position [494, 0]
click at [134, 141] on span "Translate" at bounding box center [128, 141] width 31 height 10
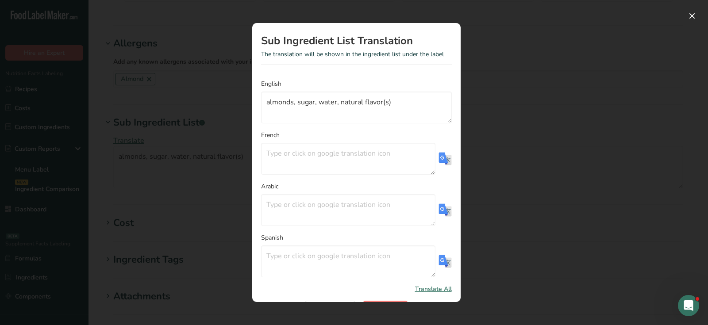
click at [432, 293] on form "English almonds, sugar, water, natural flavor(s) French Arabic Spanish Translat…" at bounding box center [356, 198] width 191 height 239
click at [432, 286] on span "Translate All" at bounding box center [433, 289] width 37 height 9
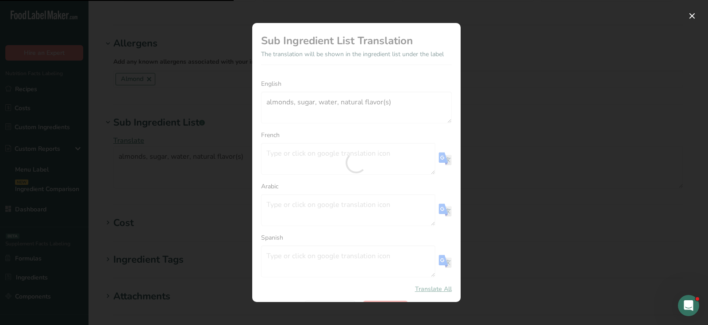
type textarea "amandes, sucre, eau, arôme(s) naturel(s)"
type textarea "اللوز والسكر والماء والنكهات الطبيعية"
type textarea "almendras, azúcar, agua, sabor(es) natural(es)"
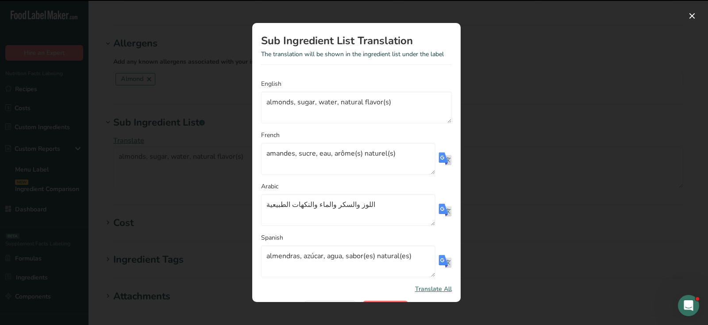
scroll to position [23, 0]
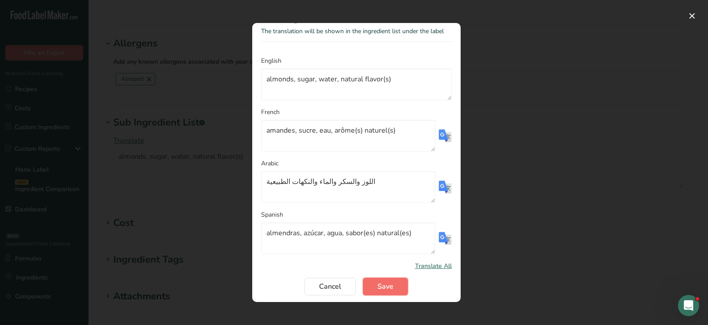
click at [394, 288] on button "Save" at bounding box center [385, 287] width 45 height 18
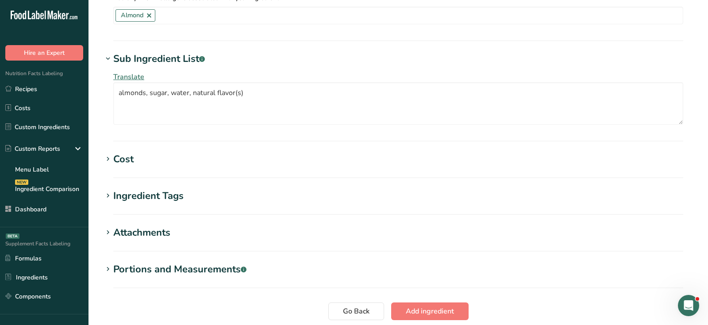
click at [122, 163] on div "Cost" at bounding box center [123, 159] width 20 height 15
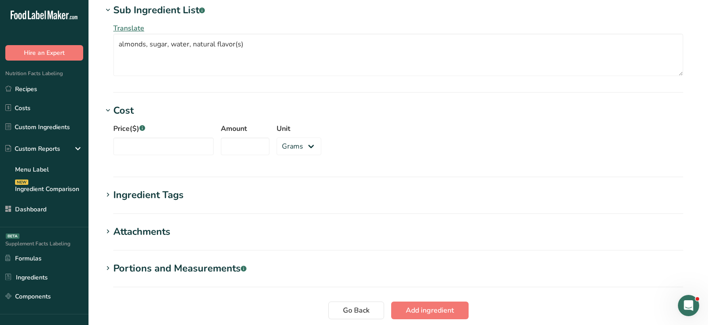
scroll to position [615, 0]
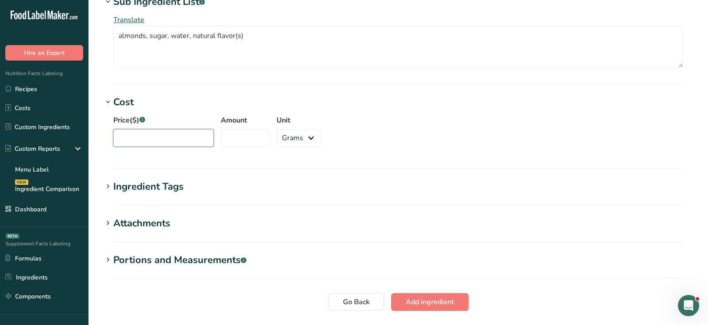
click at [165, 138] on input "Price($) .a-a{fill:#347362;}.b-a{fill:#fff;}" at bounding box center [163, 138] width 100 height 18
type input "20"
click at [221, 136] on input "Amount" at bounding box center [245, 138] width 49 height 18
click at [253, 138] on input "15" at bounding box center [245, 138] width 49 height 18
type input "15"
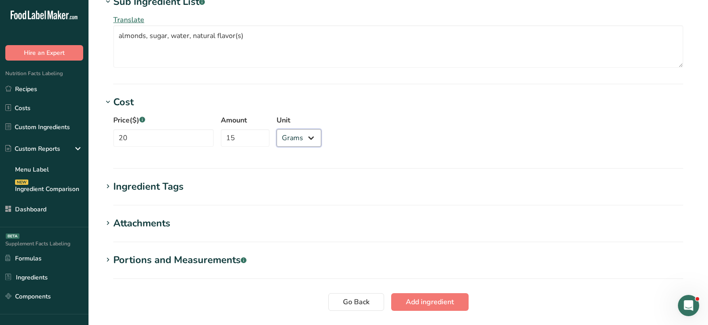
click at [281, 138] on select "Grams kg mg mcg lb oz" at bounding box center [299, 138] width 45 height 18
select select "1"
click at [277, 129] on select "Grams kg mg mcg lb oz" at bounding box center [299, 138] width 45 height 18
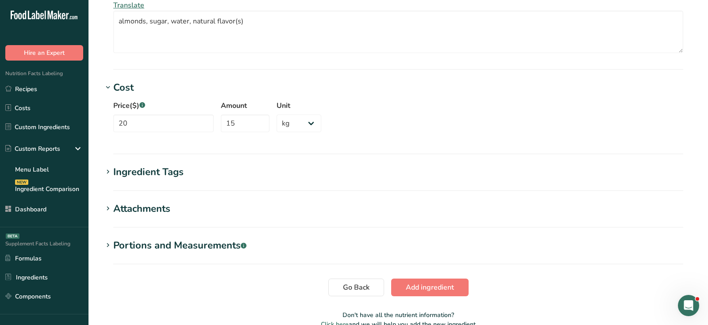
click at [158, 175] on div "Ingredient Tags" at bounding box center [148, 172] width 70 height 15
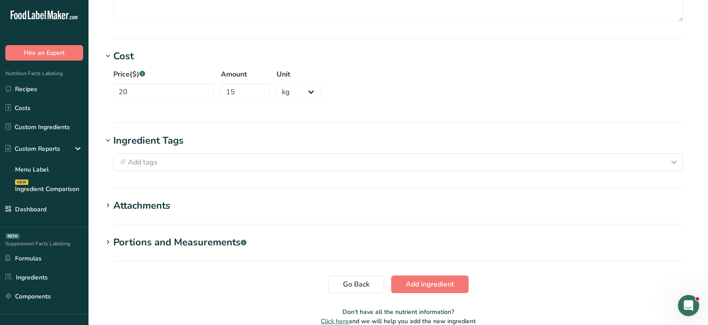
scroll to position [703, 0]
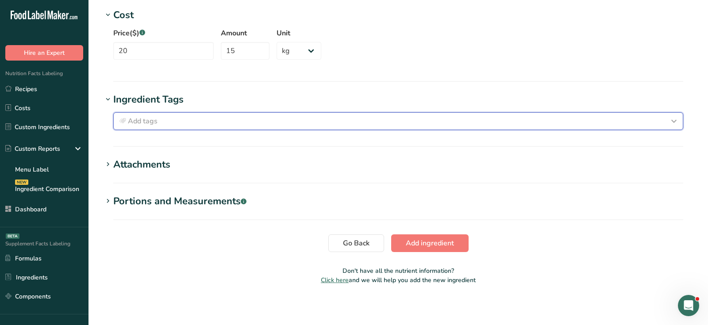
click at [166, 126] on button "Add tags" at bounding box center [398, 121] width 570 height 18
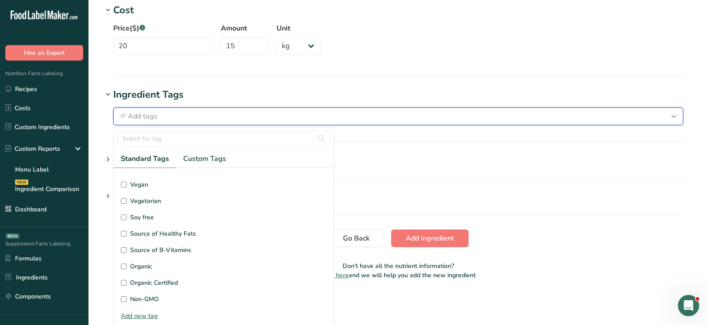
scroll to position [97, 0]
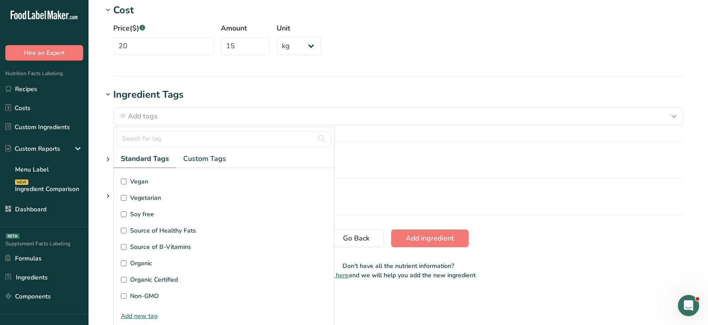
click at [141, 196] on span "Vegetarian" at bounding box center [145, 197] width 31 height 9
click at [127, 196] on input "Vegetarian" at bounding box center [124, 198] width 6 height 6
checkbox input "true"
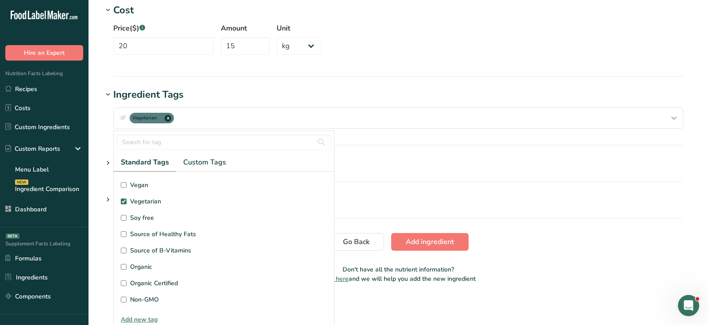
click at [134, 186] on span "Vegan" at bounding box center [139, 185] width 18 height 9
click at [127, 186] on input "Vegan" at bounding box center [124, 185] width 6 height 6
checkbox input "true"
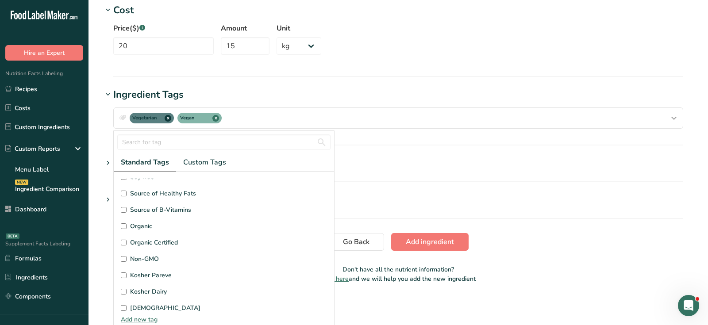
scroll to position [145, 0]
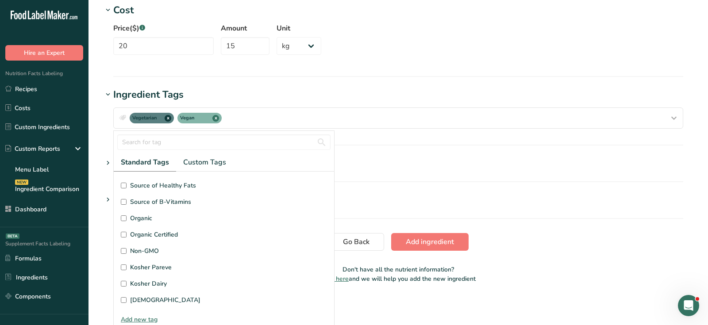
click at [131, 215] on span "Organic" at bounding box center [141, 218] width 22 height 9
click at [127, 216] on input "Organic" at bounding box center [124, 219] width 6 height 6
checkbox input "true"
click at [132, 249] on span "Non-GMO" at bounding box center [144, 251] width 29 height 9
click at [127, 249] on input "Non-GMO" at bounding box center [124, 251] width 6 height 6
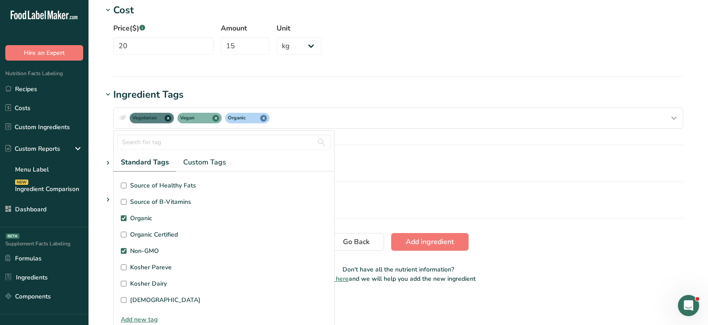
checkbox input "true"
click at [214, 164] on span "Custom Tags" at bounding box center [204, 162] width 43 height 11
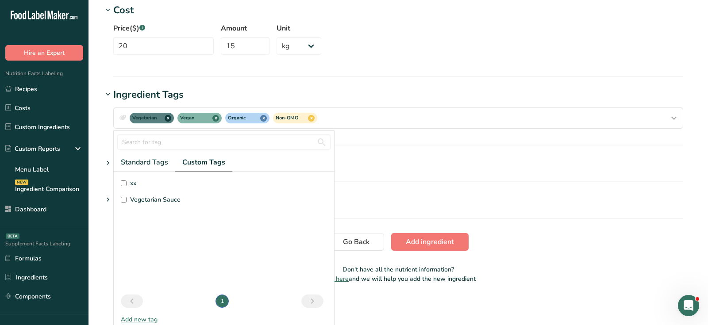
click at [396, 127] on div "Vegetarian x Vegan x Organic x Non-GMO x Standard Tags Custom Tags Source of An…" at bounding box center [398, 118] width 591 height 32
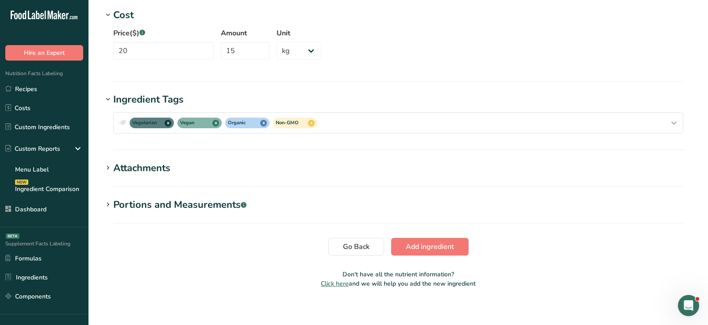
scroll to position [706, 0]
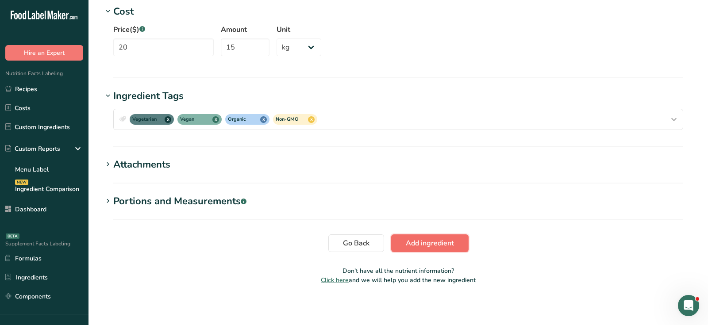
click at [441, 244] on span "Add ingredient" at bounding box center [430, 243] width 48 height 11
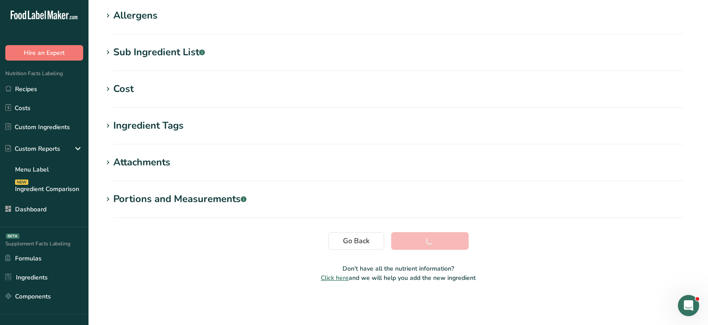
scroll to position [150, 0]
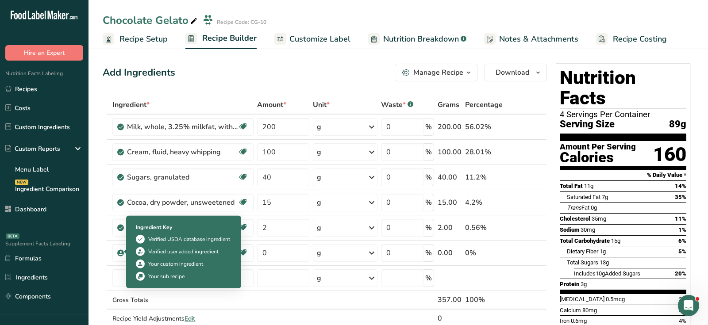
click at [154, 264] on div "Your custom ingredient" at bounding box center [175, 264] width 55 height 8
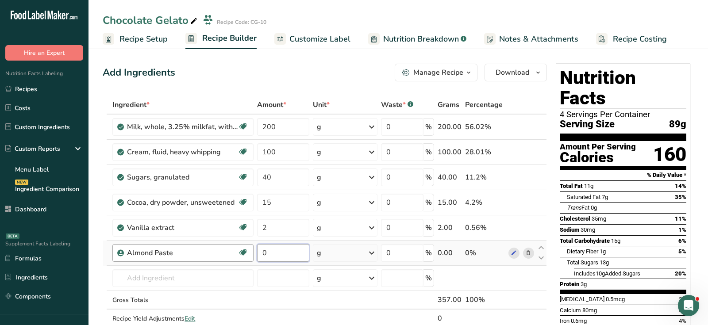
drag, startPoint x: 286, startPoint y: 253, endPoint x: 223, endPoint y: 250, distance: 62.9
click at [223, 250] on tr "Almond Paste Vegan Vegetarian Organic Non-GMO 0 g Weight Units g kg mg See more…" at bounding box center [325, 253] width 444 height 25
type input "5"
click at [633, 151] on div "Calories" at bounding box center [598, 157] width 76 height 13
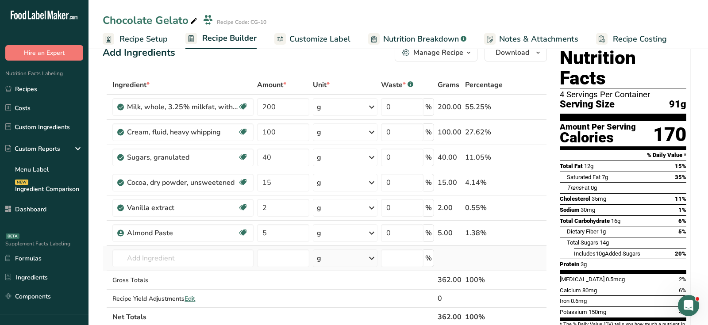
scroll to position [21, 0]
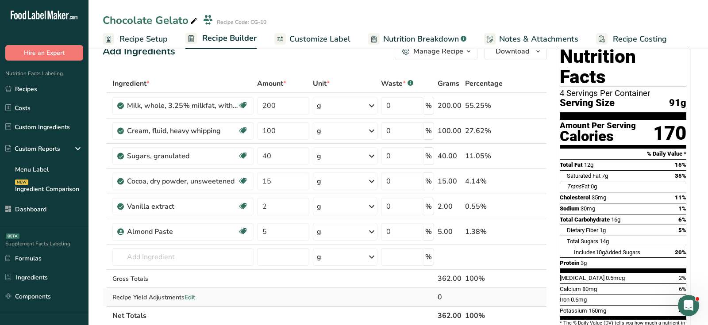
click at [189, 294] on span "Edit" at bounding box center [190, 297] width 11 height 8
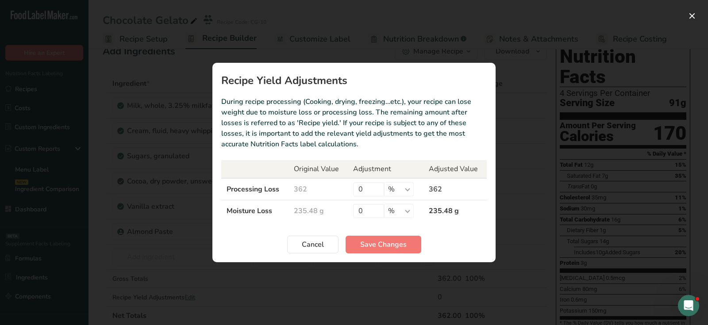
click at [258, 82] on h1 "Recipe Yield Adjustments" at bounding box center [354, 80] width 266 height 11
drag, startPoint x: 232, startPoint y: 188, endPoint x: 304, endPoint y: 187, distance: 71.7
click at [304, 187] on tr "Processing Loss 362 0 % g kg mg mcg lb oz 362" at bounding box center [354, 189] width 266 height 22
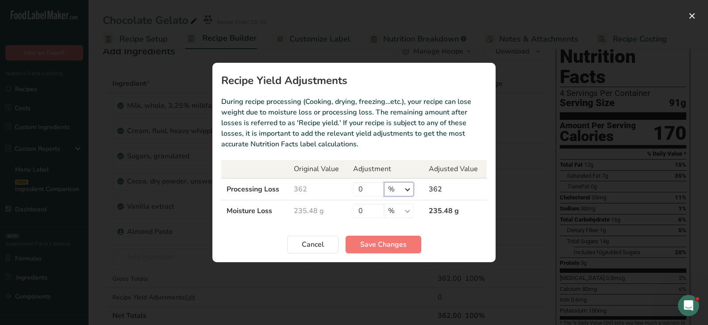
click at [397, 193] on select "% g kg mg mcg lb oz" at bounding box center [399, 189] width 30 height 14
click at [234, 211] on td "Moisture Loss" at bounding box center [254, 212] width 67 height 22
click at [289, 208] on td "235.48 g" at bounding box center [318, 212] width 59 height 22
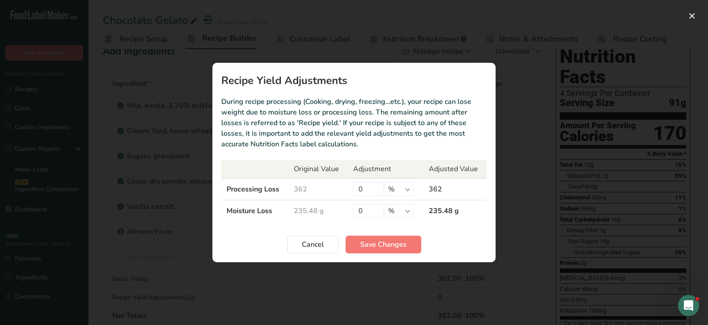
click at [291, 208] on td "235.48 g" at bounding box center [318, 212] width 59 height 22
click at [450, 210] on td "235.48 g" at bounding box center [455, 212] width 63 height 22
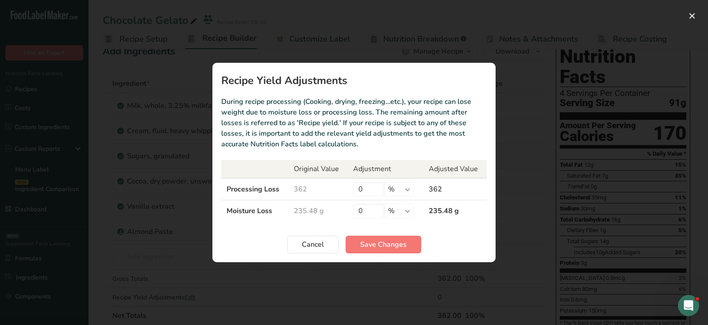
click at [450, 210] on td "235.48 g" at bounding box center [455, 212] width 63 height 22
click at [274, 216] on td "Moisture Loss" at bounding box center [254, 212] width 67 height 22
click at [325, 242] on button "Cancel" at bounding box center [312, 245] width 51 height 18
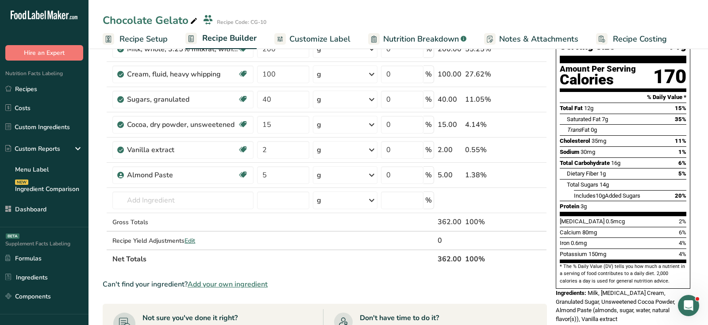
scroll to position [0, 0]
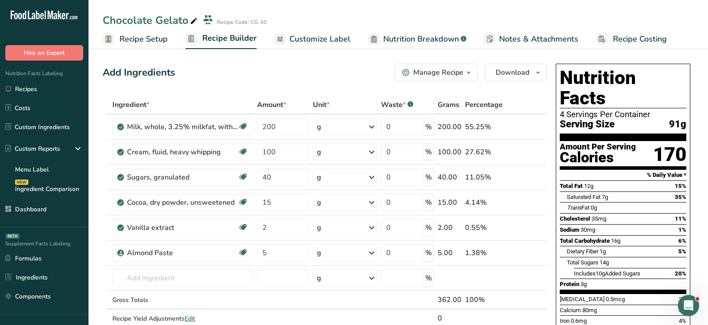
click at [322, 45] on link "Customize Label" at bounding box center [312, 39] width 76 height 20
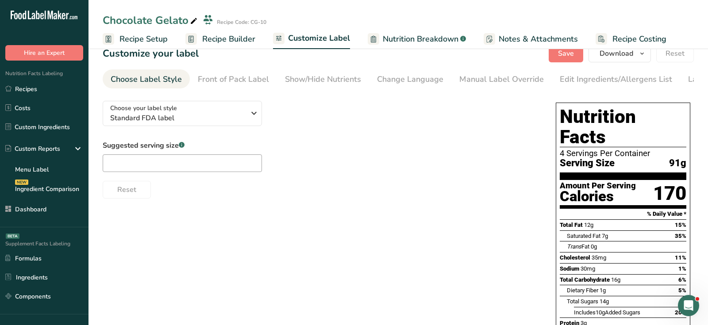
scroll to position [17, 0]
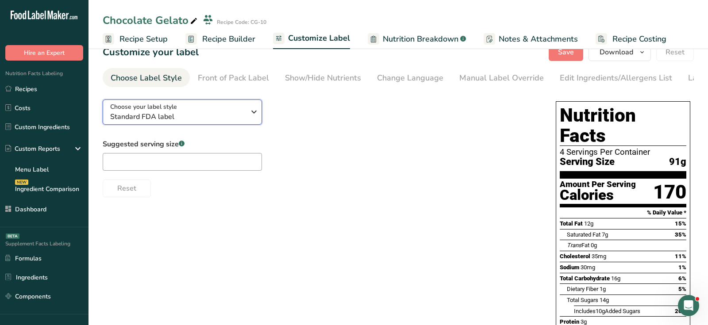
click at [226, 112] on div "Choose your label style Standard FDA label" at bounding box center [177, 112] width 135 height 20
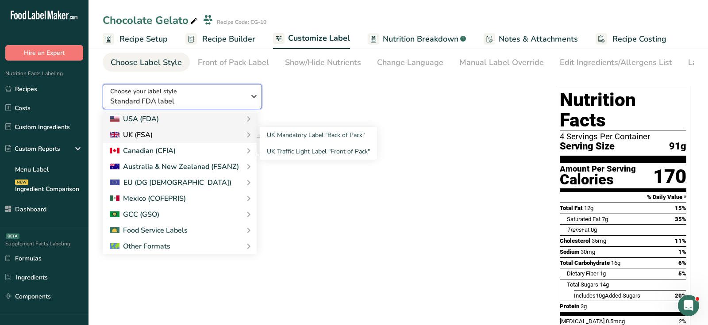
scroll to position [40, 0]
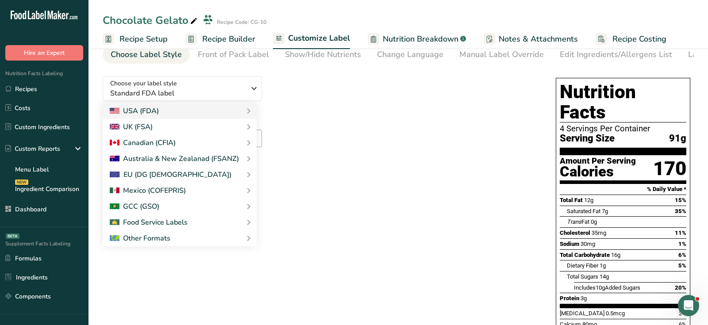
click at [294, 200] on div "Choose your label style Standard FDA label USA (FDA) Standard FDA label Tabular…" at bounding box center [398, 251] width 591 height 364
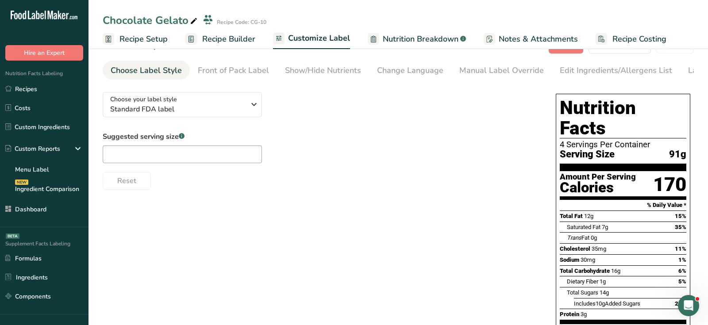
scroll to position [5, 0]
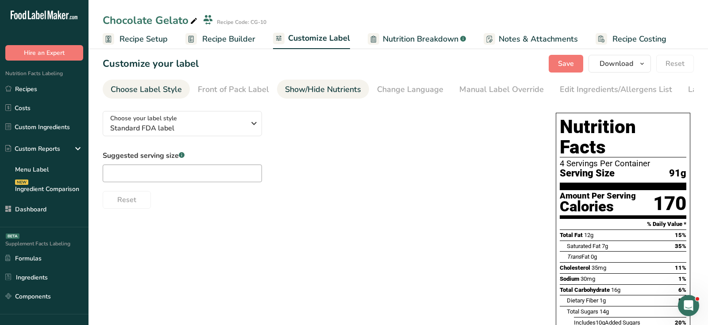
click at [304, 96] on link "Show/Hide Nutrients" at bounding box center [323, 90] width 76 height 20
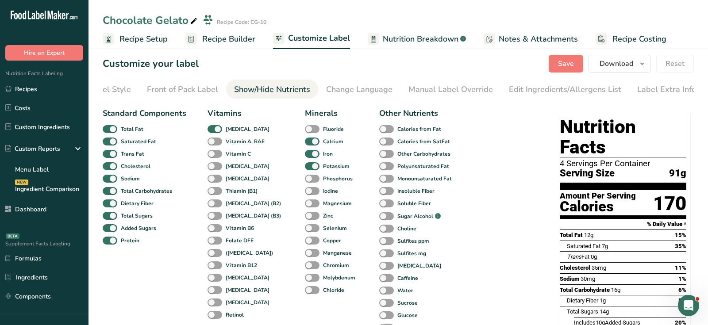
click at [305, 93] on div "Show/Hide Nutrients" at bounding box center [272, 90] width 76 height 12
click at [526, 93] on div "Edit Ingredients/Allergens List" at bounding box center [565, 90] width 112 height 12
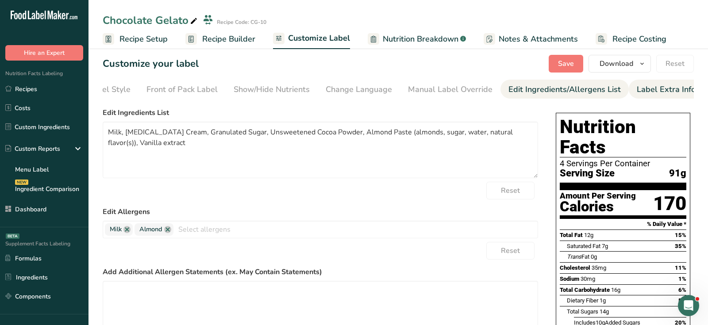
click at [656, 91] on div "Label Extra Info" at bounding box center [666, 90] width 59 height 12
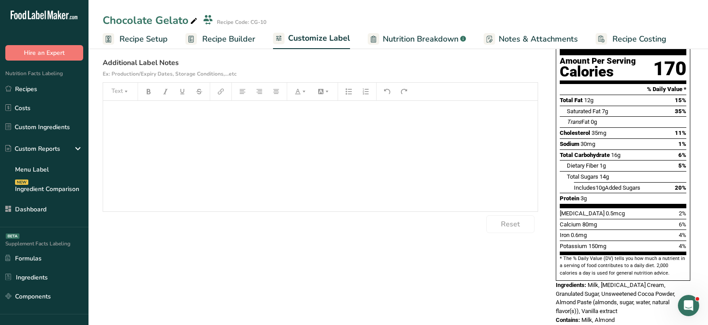
scroll to position [0, 0]
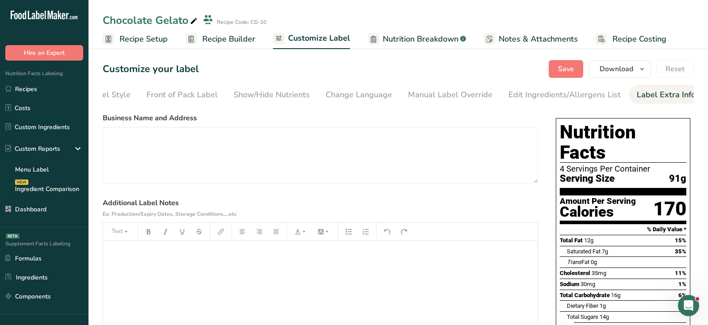
click at [229, 39] on span "Recipe Builder" at bounding box center [228, 39] width 53 height 12
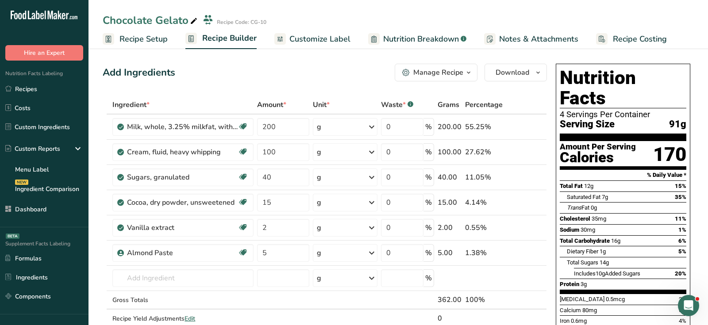
click at [254, 72] on div "Add Ingredients Manage Recipe Delete Recipe Duplicate Recipe Scale Recipe Save …" at bounding box center [325, 73] width 444 height 18
click at [57, 85] on link "Recipes" at bounding box center [44, 89] width 89 height 17
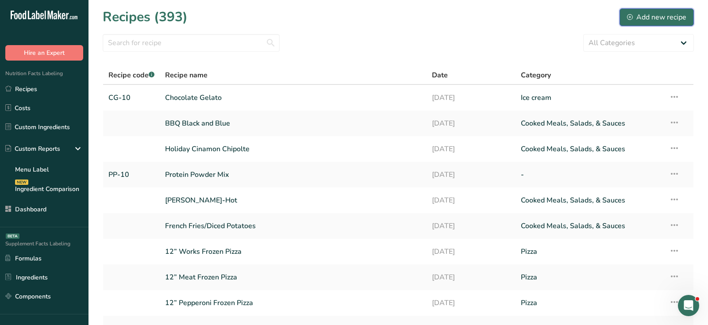
click at [647, 21] on div "Add new recipe" at bounding box center [656, 17] width 59 height 11
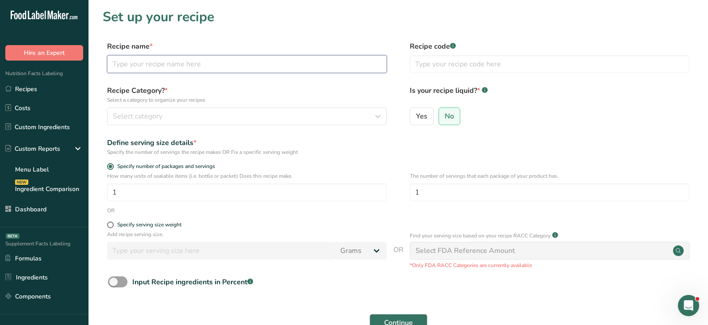
click at [211, 61] on input "text" at bounding box center [247, 64] width 280 height 18
type input "Icecream"
click at [186, 137] on form "Recipe name * Icecream Recipe code .a-a{fill:#347362;}.b-a{fill:#fff;} Recipe C…" at bounding box center [398, 198] width 591 height 314
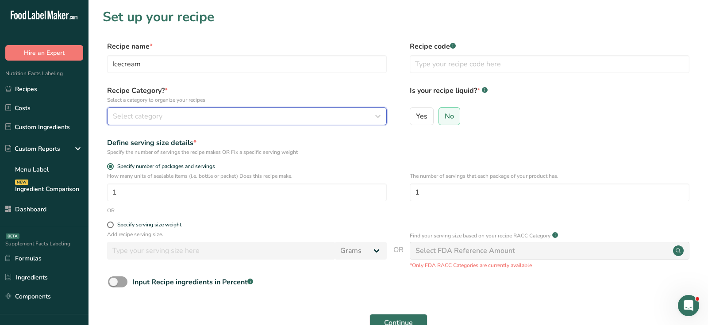
click at [185, 123] on button "Select category" at bounding box center [247, 117] width 280 height 18
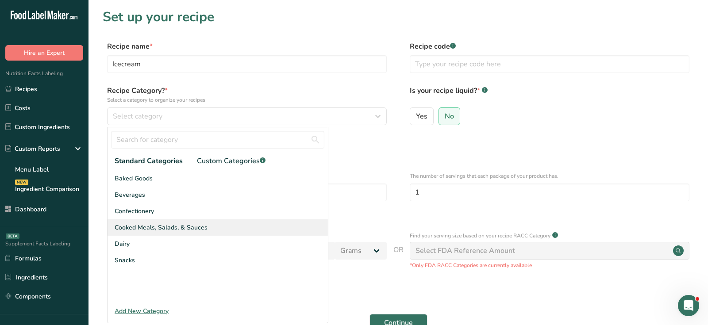
click at [182, 220] on div "Cooked Meals, Salads, & Sauces" at bounding box center [218, 228] width 220 height 16
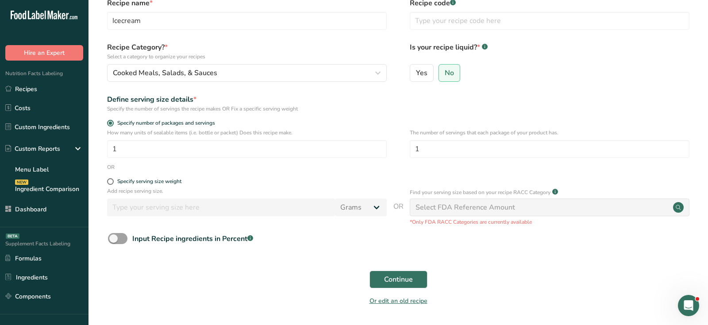
scroll to position [72, 0]
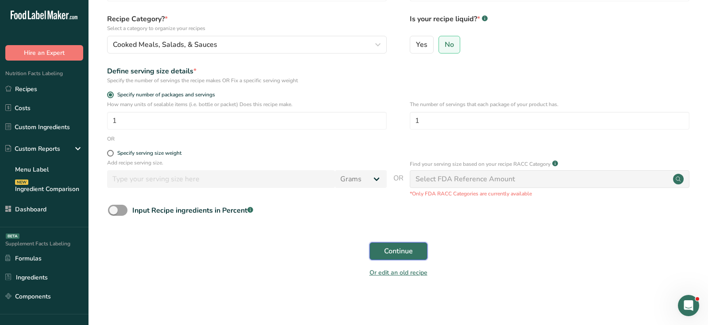
click at [413, 250] on button "Continue" at bounding box center [399, 252] width 58 height 18
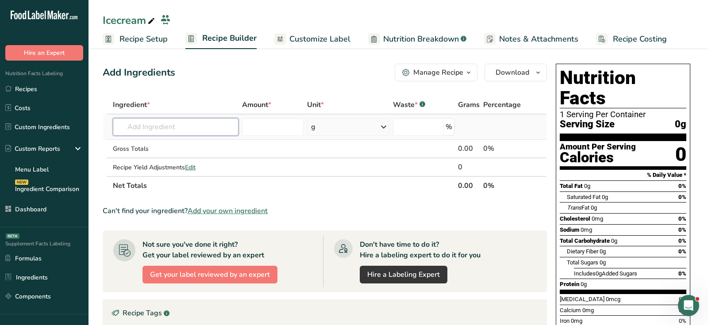
click at [148, 124] on input "text" at bounding box center [176, 127] width 126 height 18
click at [230, 210] on span "Add your own ingredient" at bounding box center [228, 211] width 80 height 11
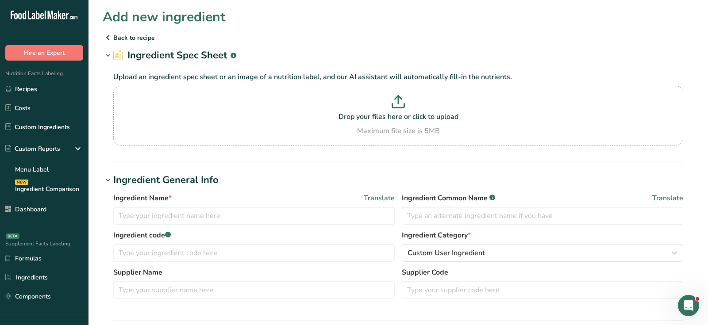
click at [109, 35] on icon at bounding box center [108, 38] width 11 height 16
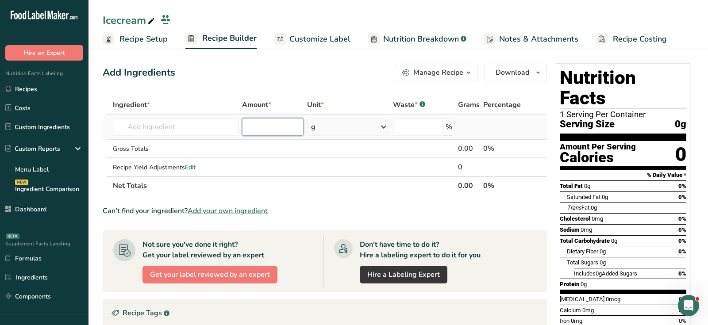
click at [267, 131] on input "number" at bounding box center [273, 127] width 62 height 18
click at [277, 86] on div "Add Ingredients Manage Recipe Delete Recipe Duplicate Recipe Scale Recipe Save …" at bounding box center [328, 289] width 450 height 458
click at [30, 85] on link "Recipes" at bounding box center [44, 89] width 89 height 17
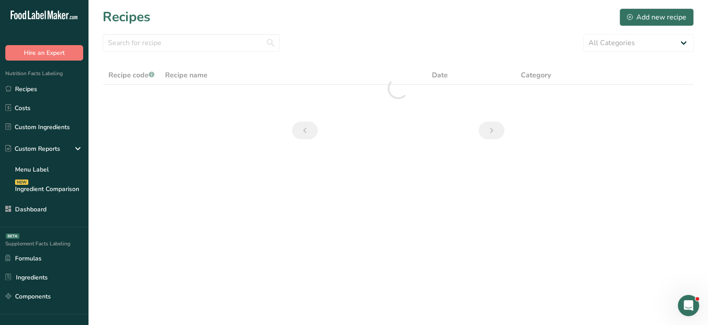
click at [360, 21] on div "Recipes Add new recipe" at bounding box center [398, 17] width 591 height 20
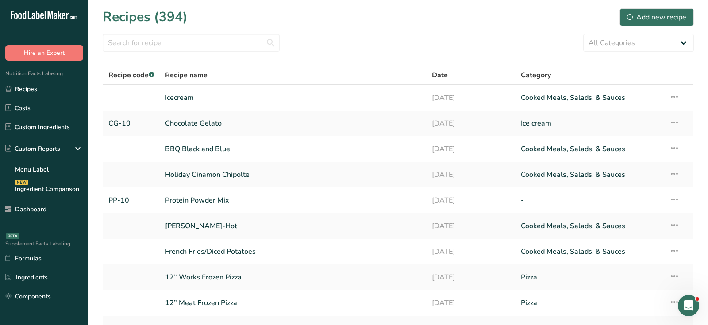
click at [391, 24] on div "Recipes (394) Add new recipe" at bounding box center [398, 17] width 591 height 20
click at [191, 124] on link "Chocolate Gelato" at bounding box center [293, 123] width 256 height 19
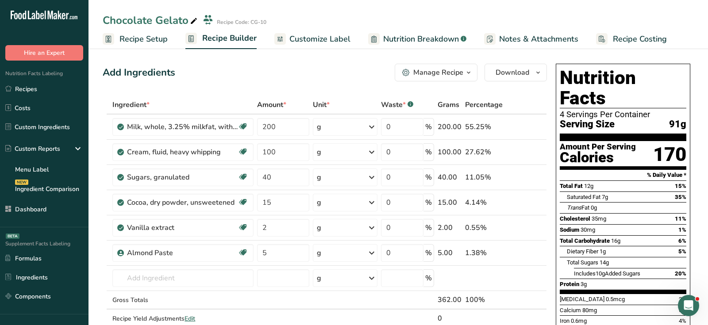
click at [409, 39] on span "Nutrition Breakdown" at bounding box center [421, 39] width 76 height 12
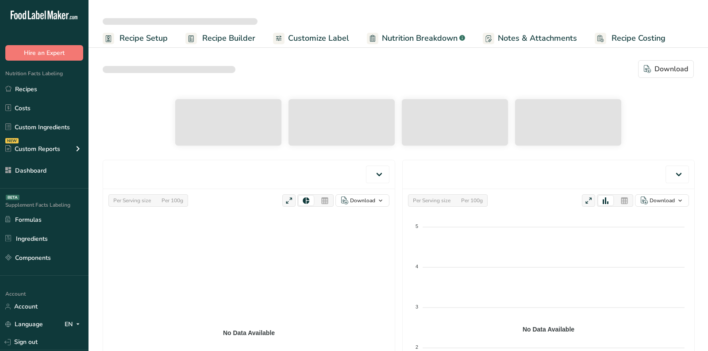
select select "Calories"
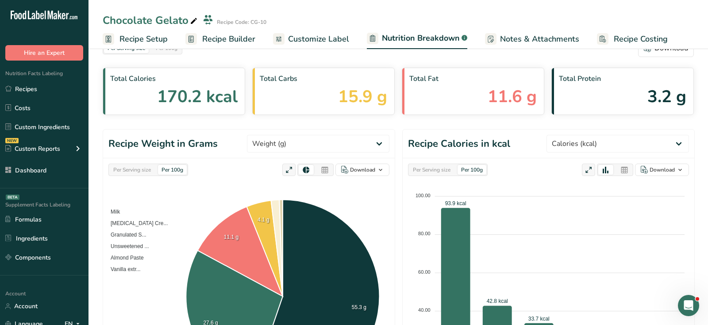
scroll to position [50, 0]
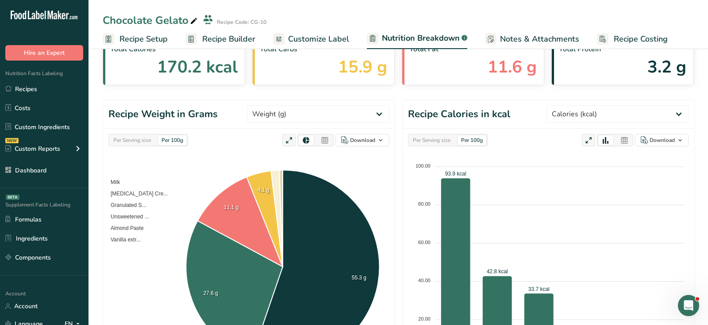
click at [136, 137] on div "Per Serving size" at bounding box center [132, 140] width 45 height 10
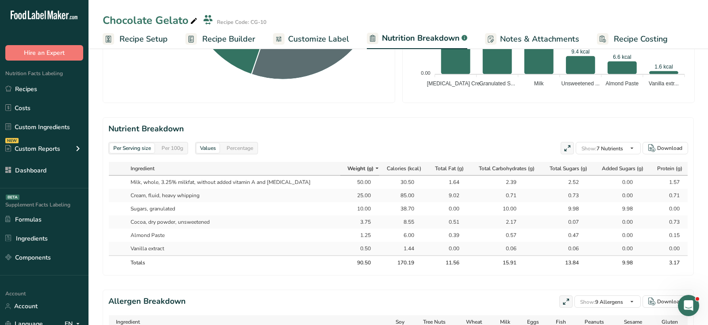
scroll to position [335, 0]
click at [170, 147] on div "Per 100g" at bounding box center [172, 148] width 29 height 10
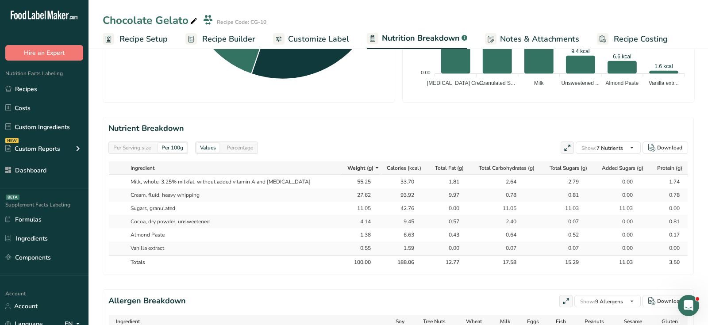
click at [242, 146] on div "Percentage" at bounding box center [240, 148] width 34 height 10
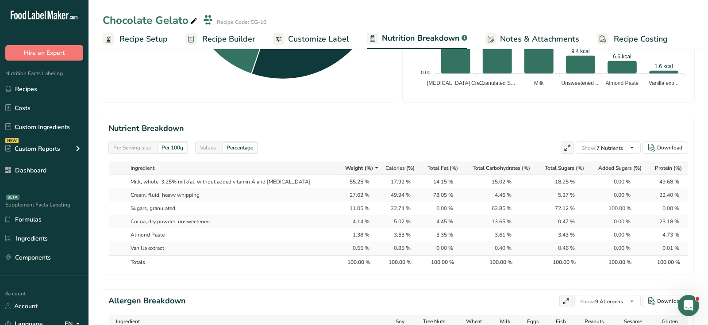
click at [566, 145] on icon at bounding box center [568, 148] width 8 height 12
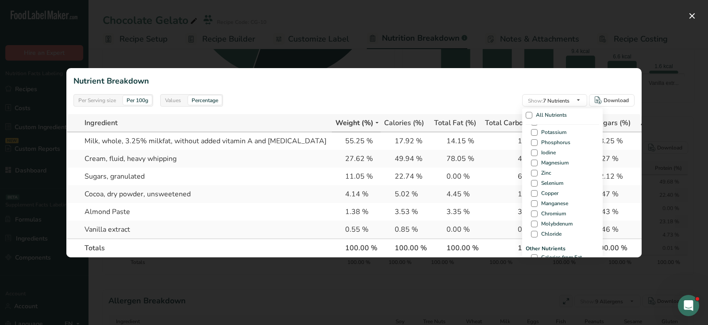
scroll to position [367, 0]
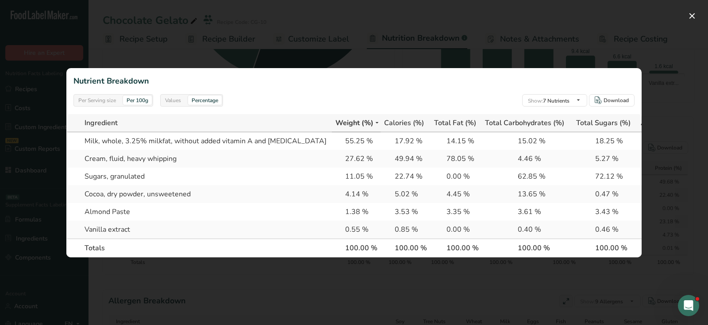
click at [665, 104] on div at bounding box center [354, 162] width 708 height 325
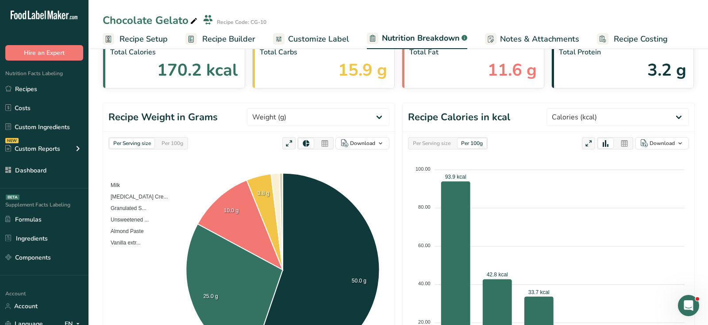
scroll to position [0, 0]
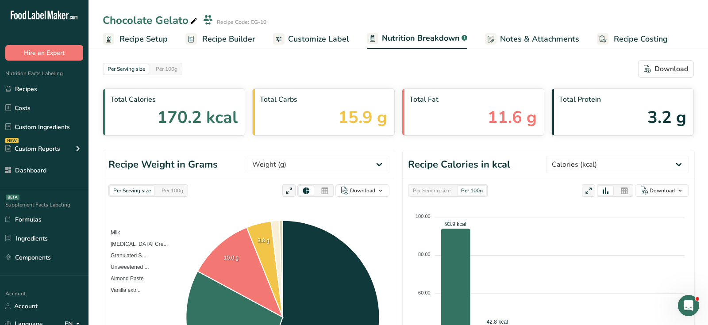
click at [299, 40] on span "Customize Label" at bounding box center [318, 39] width 61 height 12
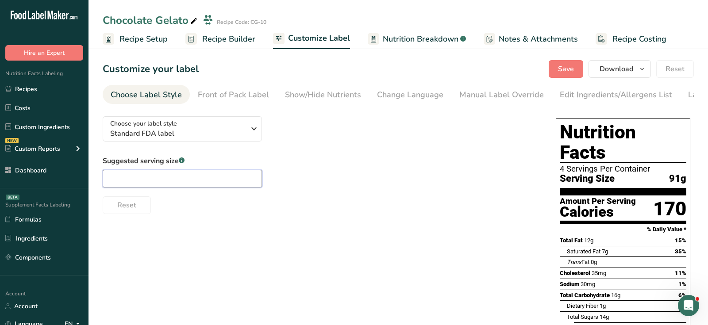
click at [155, 180] on input "text" at bounding box center [182, 179] width 159 height 18
type input "2/3 cup"
click at [568, 67] on span "Save" at bounding box center [566, 69] width 16 height 11
click at [235, 41] on span "Recipe Builder" at bounding box center [228, 39] width 53 height 12
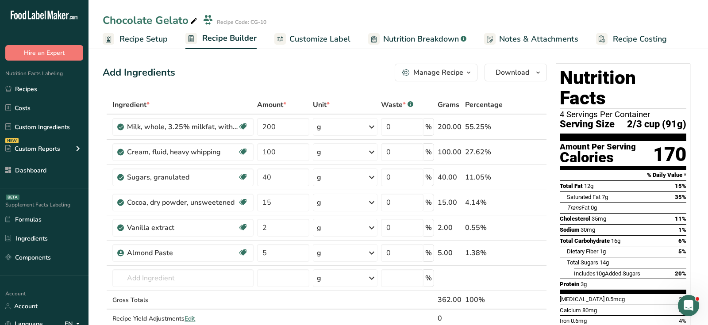
click at [337, 76] on div "Add Ingredients Manage Recipe Delete Recipe Duplicate Recipe Scale Recipe Save …" at bounding box center [325, 73] width 444 height 18
click at [405, 40] on span "Nutrition Breakdown" at bounding box center [421, 39] width 76 height 12
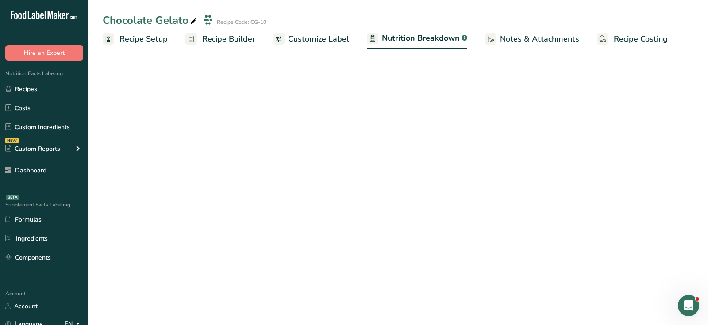
select select "Calories"
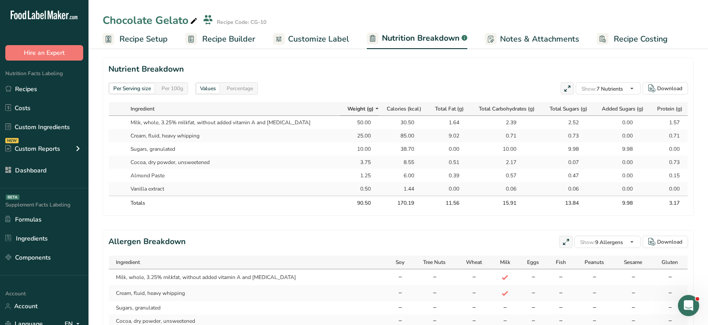
scroll to position [375, 0]
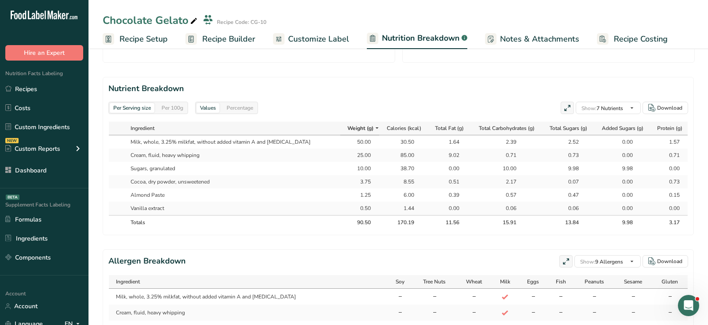
click at [246, 112] on div "Values Percentage" at bounding box center [226, 108] width 63 height 12
click at [163, 110] on div "Per 100g" at bounding box center [172, 108] width 29 height 10
click at [242, 109] on div "Percentage" at bounding box center [240, 108] width 34 height 10
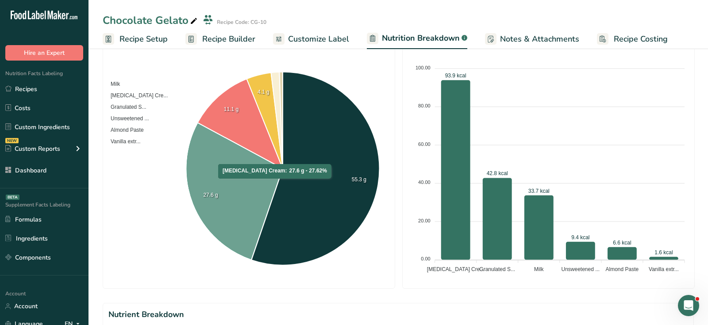
scroll to position [25, 0]
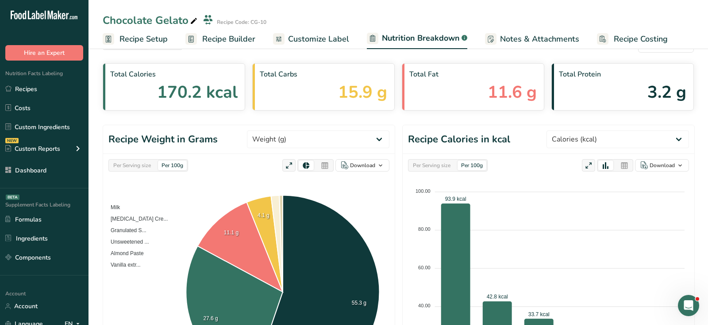
click at [241, 38] on span "Recipe Builder" at bounding box center [228, 39] width 53 height 12
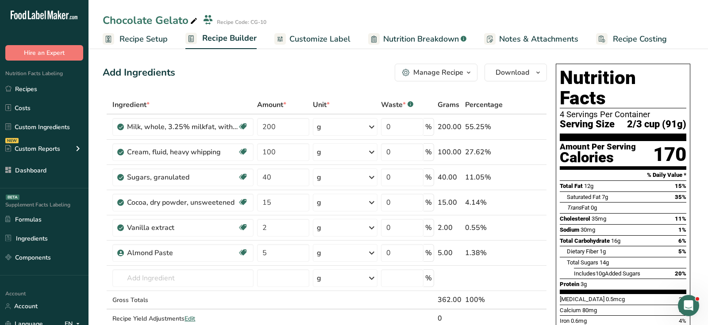
click at [435, 74] on div "Manage Recipe" at bounding box center [438, 72] width 50 height 11
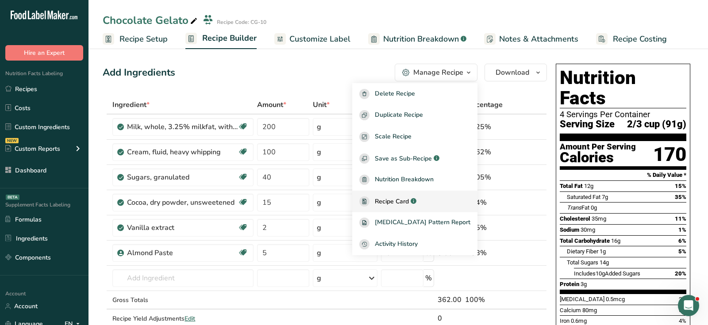
click at [417, 202] on div ".a-a{fill:#347362;}.b-a{fill:#fff;}" at bounding box center [413, 202] width 8 height 10
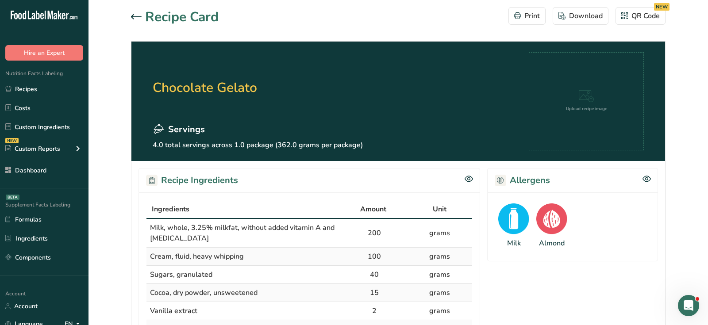
click at [187, 88] on h2 "Chocolate Gelato" at bounding box center [258, 87] width 210 height 71
click at [133, 19] on icon at bounding box center [136, 16] width 11 height 5
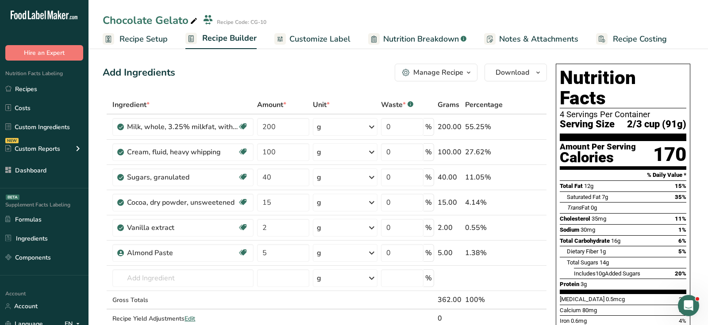
click at [158, 17] on div "Chocolate Gelato" at bounding box center [151, 20] width 97 height 16
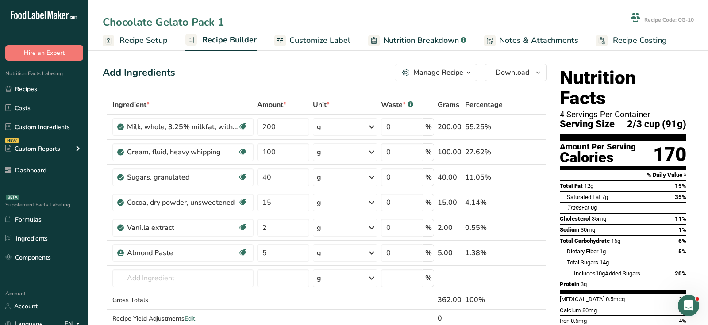
type input "Chocolate Gelato Pack 1"
click at [274, 69] on div "Add Ingredients Manage Recipe Delete Recipe Duplicate Recipe Scale Recipe Save …" at bounding box center [325, 73] width 444 height 18
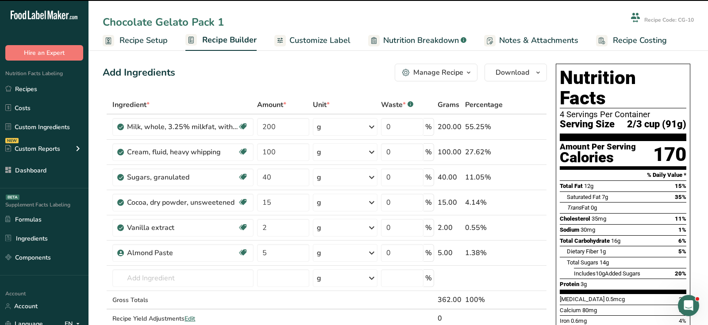
click at [421, 73] on div "Manage Recipe" at bounding box center [438, 72] width 50 height 11
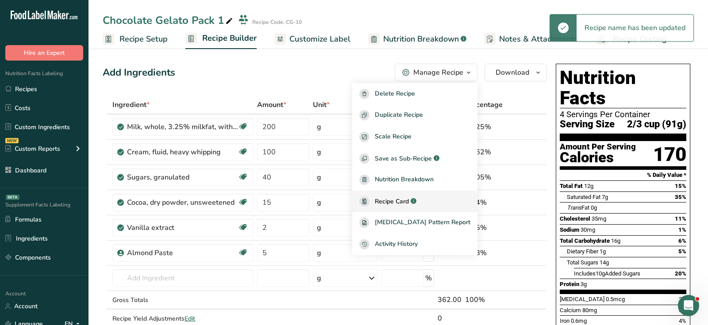
click at [409, 201] on span "Recipe Card" at bounding box center [392, 201] width 34 height 9
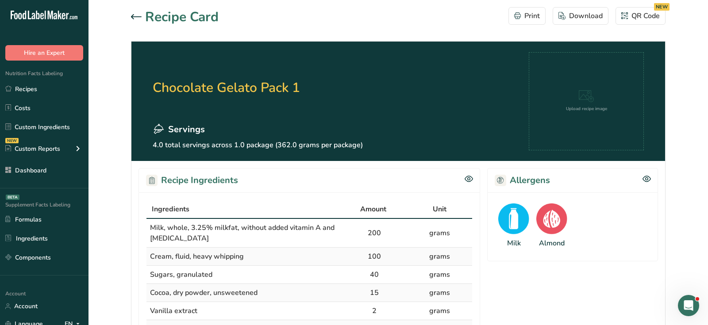
drag, startPoint x: 156, startPoint y: 87, endPoint x: 313, endPoint y: 75, distance: 157.6
click at [315, 76] on h2 "Chocolate Gelato Pack 1" at bounding box center [258, 87] width 210 height 71
click at [642, 6] on section "Recipe Card Print Download QR Code NEW Chocolate Gelato Pack 1 Servings 4.0 tot…" at bounding box center [399, 320] width 620 height 640
click at [642, 15] on div "QR Code NEW" at bounding box center [641, 16] width 39 height 11
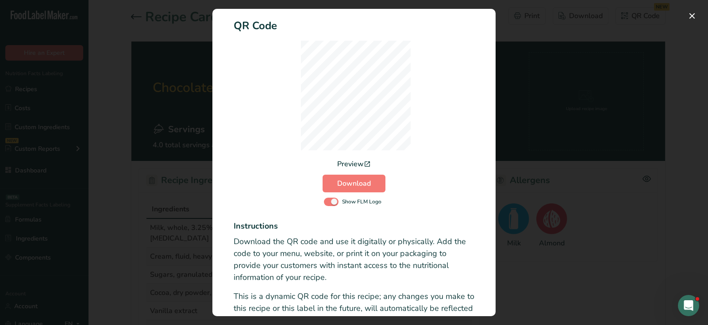
click at [563, 63] on div "Activity Log Modal" at bounding box center [354, 162] width 708 height 325
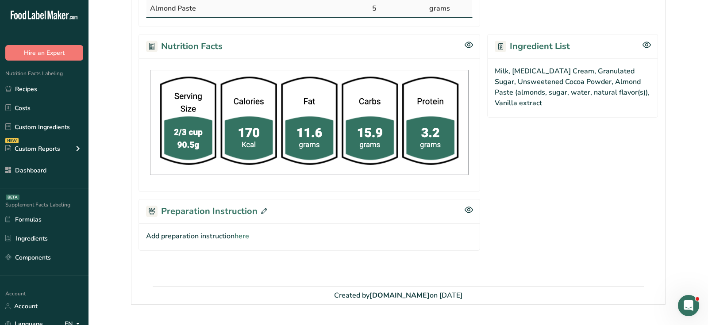
scroll to position [339, 0]
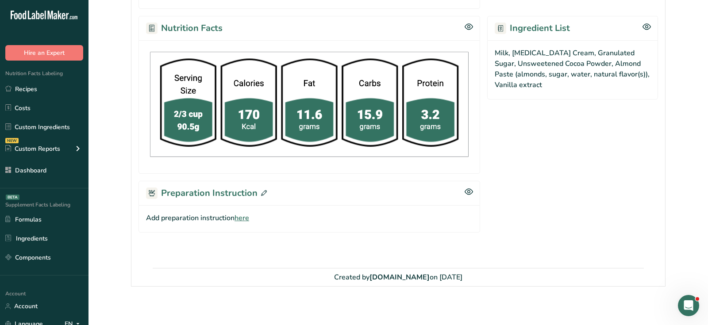
click at [246, 213] on span "here" at bounding box center [242, 218] width 15 height 11
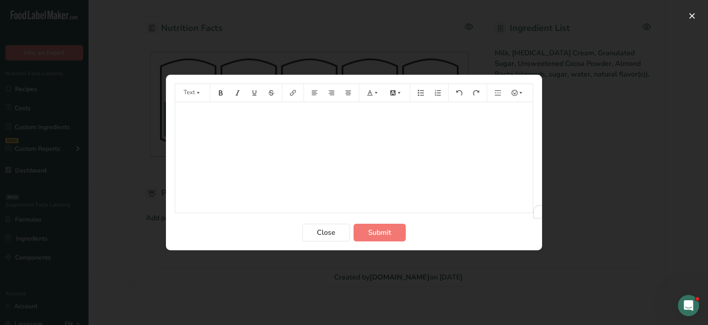
click at [295, 153] on div "﻿" at bounding box center [354, 157] width 358 height 111
click at [370, 240] on button "Submit" at bounding box center [380, 233] width 52 height 18
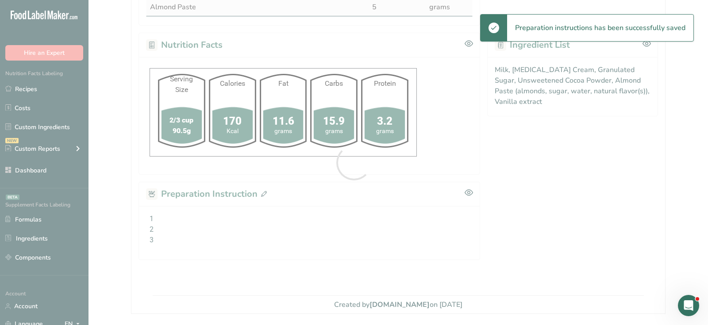
scroll to position [0, 0]
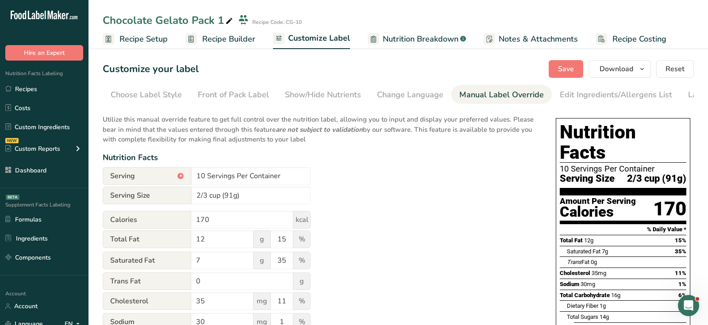
scroll to position [0, 51]
drag, startPoint x: 569, startPoint y: 150, endPoint x: 552, endPoint y: 148, distance: 16.5
click at [553, 148] on div "Nutrition Facts 10 Servings Per Container Serving Size 2/3 cup (91g) Amount Per…" at bounding box center [623, 292] width 142 height 354
click at [238, 39] on span "Recipe Builder" at bounding box center [228, 39] width 53 height 12
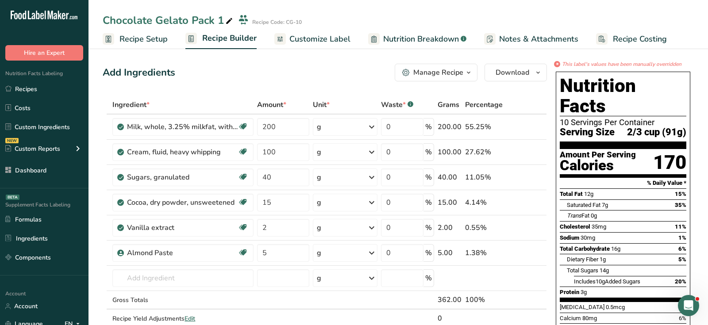
click at [414, 72] on div "Manage Recipe" at bounding box center [432, 72] width 61 height 11
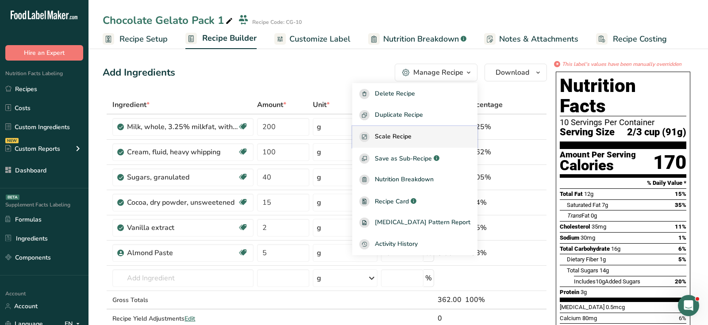
click at [409, 131] on button "Scale Recipe" at bounding box center [414, 137] width 125 height 22
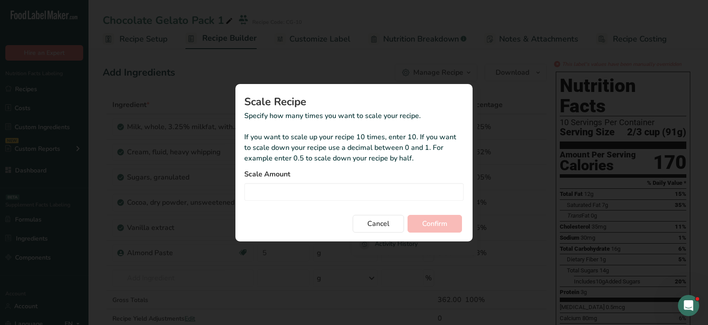
click at [321, 205] on form "Scale Amount Cancel Confirm" at bounding box center [354, 201] width 220 height 64
click at [320, 197] on input "Duplicate recipe modal" at bounding box center [354, 192] width 220 height 18
type input "2"
type input "0.5"
click at [370, 220] on span "Cancel" at bounding box center [378, 224] width 22 height 11
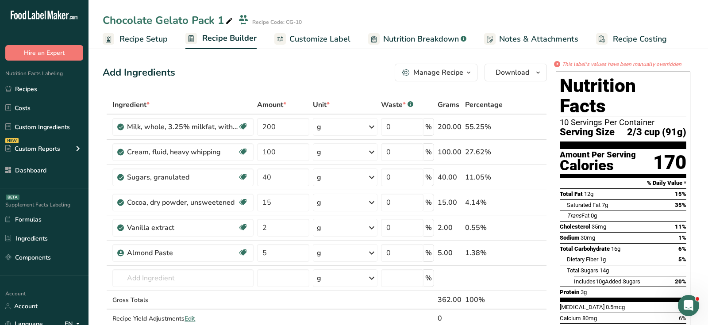
click at [426, 73] on div "Manage Recipe" at bounding box center [438, 72] width 50 height 11
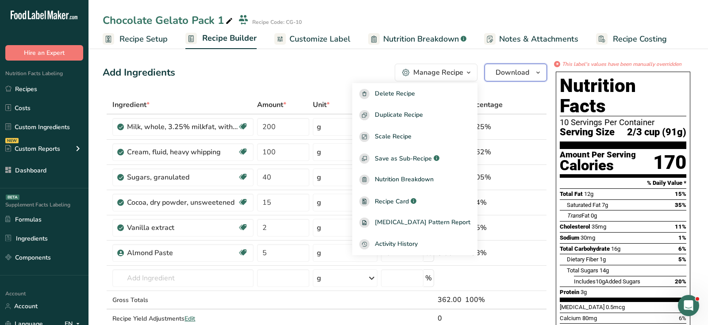
click at [500, 69] on span "Download" at bounding box center [513, 72] width 34 height 11
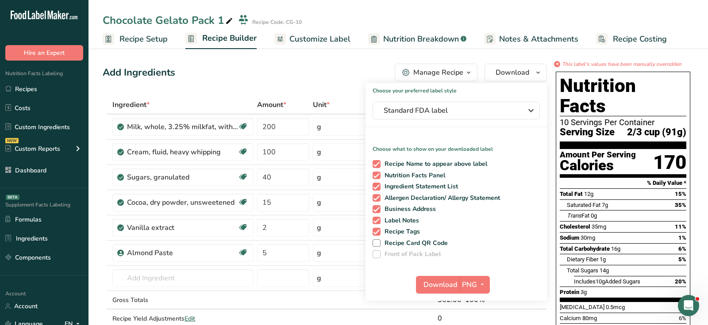
click at [374, 66] on div "Add Ingredients Manage Recipe Delete Recipe Duplicate Recipe Scale Recipe Save …" at bounding box center [325, 73] width 444 height 18
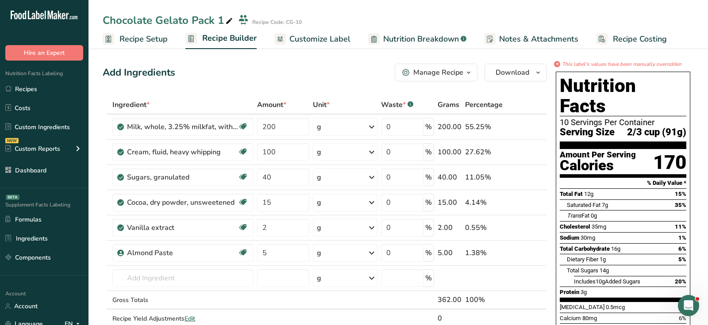
scroll to position [1, 0]
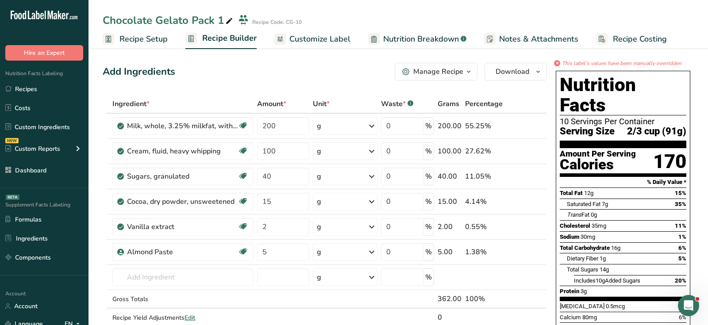
drag, startPoint x: 625, startPoint y: 110, endPoint x: 680, endPoint y: 110, distance: 55.3
click at [680, 126] on div "Serving Size 2/3 cup (91g)" at bounding box center [623, 131] width 127 height 11
click at [668, 126] on span "2/3 cup (91g)" at bounding box center [656, 131] width 59 height 11
drag, startPoint x: 668, startPoint y: 113, endPoint x: 691, endPoint y: 112, distance: 23.9
click at [692, 113] on div "Nutrition Facts 10 Servings Per Container Serving Size 2/3 cup (91g) Amount Per…" at bounding box center [623, 244] width 142 height 354
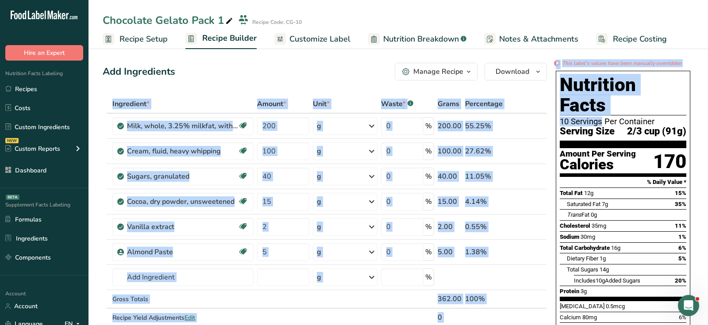
drag, startPoint x: 569, startPoint y: 99, endPoint x: 548, endPoint y: 98, distance: 21.7
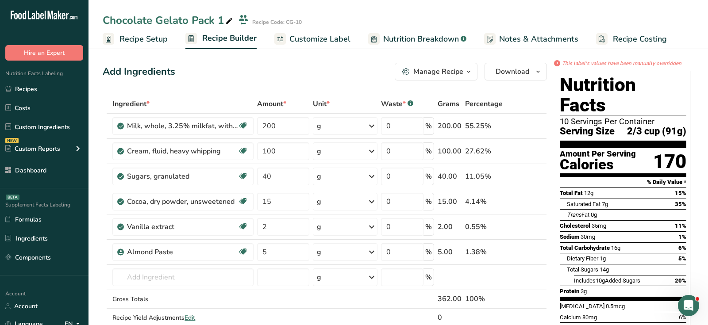
click at [569, 117] on div "10 Servings Per Container" at bounding box center [623, 121] width 127 height 9
click at [444, 72] on div "Manage Recipe" at bounding box center [438, 71] width 50 height 11
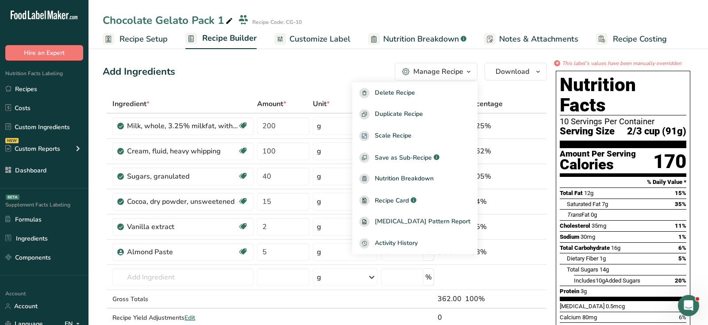
click at [303, 35] on span "Customize Label" at bounding box center [320, 39] width 61 height 12
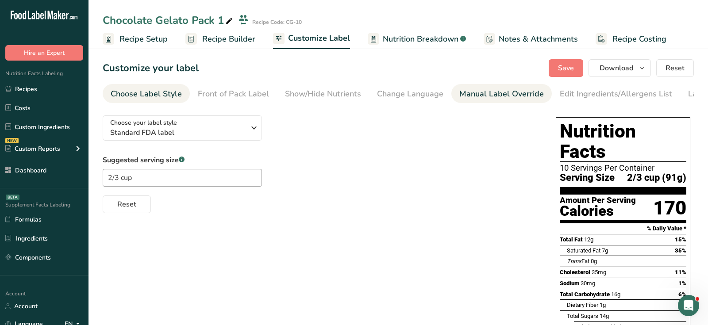
click at [503, 101] on link "Manual Label Override" at bounding box center [501, 94] width 85 height 20
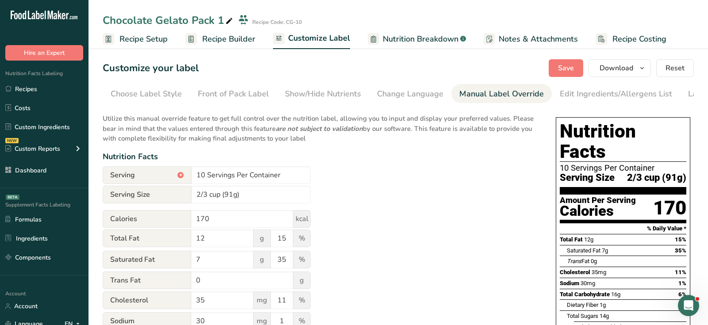
scroll to position [0, 51]
drag, startPoint x: 207, startPoint y: 180, endPoint x: 188, endPoint y: 180, distance: 19.0
click at [188, 180] on div "Serving * 10 Servings Per Container" at bounding box center [207, 175] width 208 height 18
click at [477, 165] on div "Utilize this manual override feature to get full control over the nutrition lab…" at bounding box center [321, 325] width 436 height 434
click at [244, 42] on span "Recipe Builder" at bounding box center [228, 39] width 53 height 12
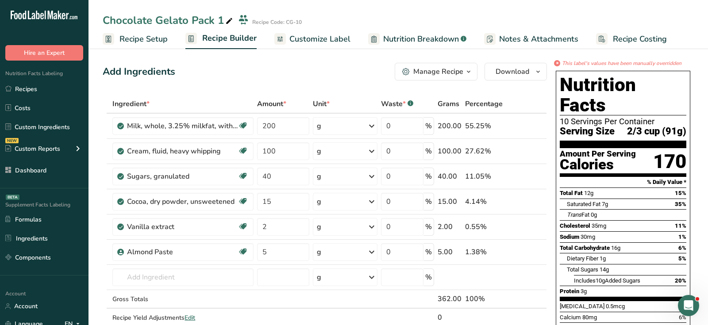
click at [339, 67] on div "Add Ingredients Manage Recipe Delete Recipe Duplicate Recipe Scale Recipe Save …" at bounding box center [325, 72] width 444 height 18
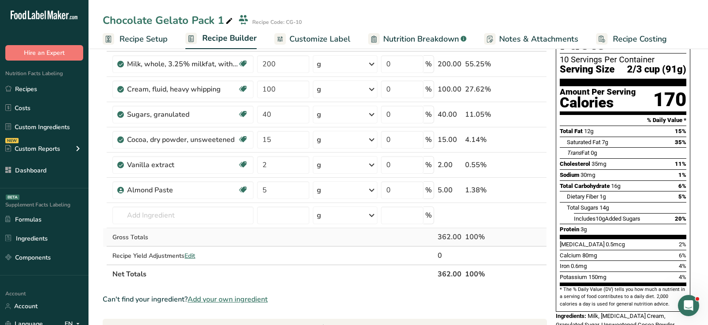
scroll to position [70, 0]
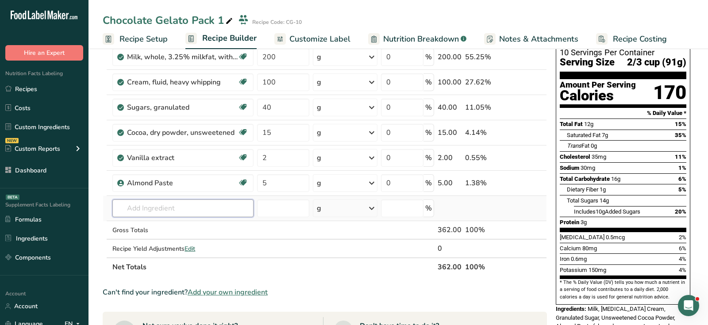
click at [216, 211] on input "text" at bounding box center [182, 209] width 141 height 18
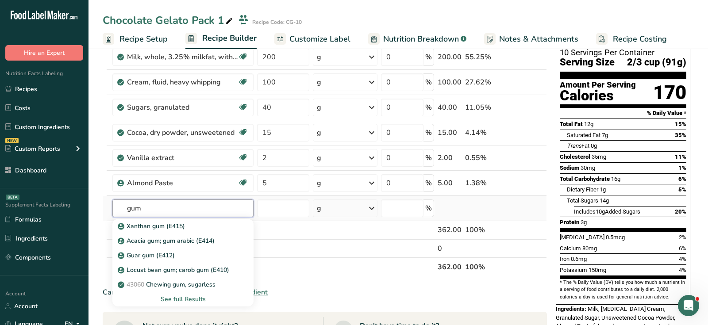
type input "gum"
click at [197, 295] on div "See full Results" at bounding box center [183, 299] width 127 height 9
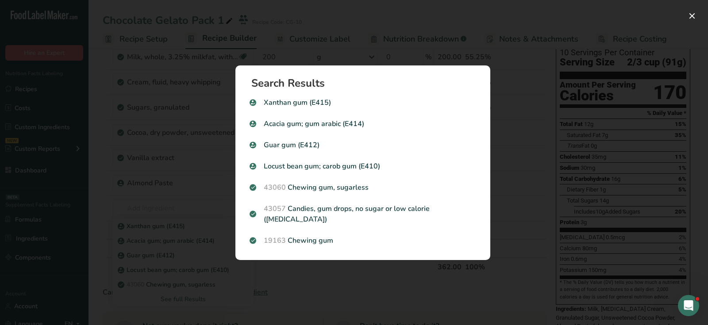
click at [621, 70] on div "Search results modal" at bounding box center [354, 162] width 708 height 325
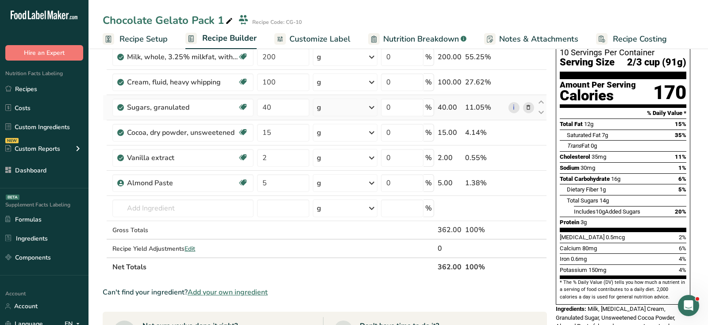
scroll to position [0, 0]
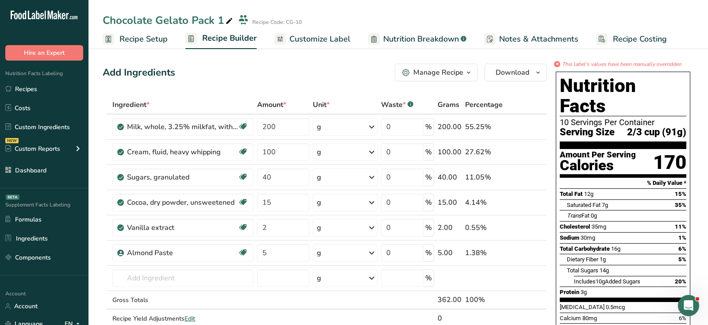
click at [277, 71] on div "Add Ingredients Manage Recipe Delete Recipe Duplicate Recipe Scale Recipe Save …" at bounding box center [325, 73] width 444 height 18
click at [310, 39] on span "Customize Label" at bounding box center [320, 39] width 61 height 12
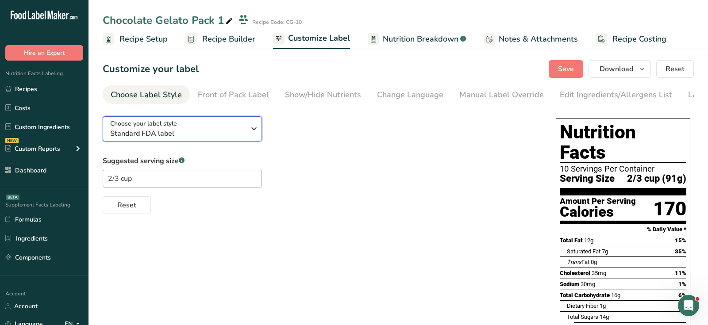
click at [187, 135] on span "Standard FDA label" at bounding box center [177, 133] width 135 height 11
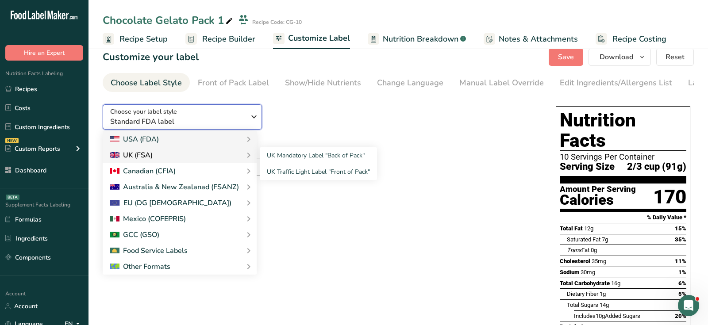
scroll to position [13, 0]
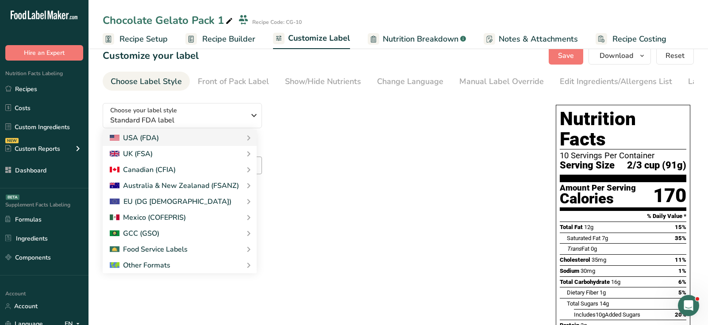
click at [546, 115] on div "Choose your label style Standard FDA label USA (FDA) Standard FDA label Tabular…" at bounding box center [398, 278] width 591 height 364
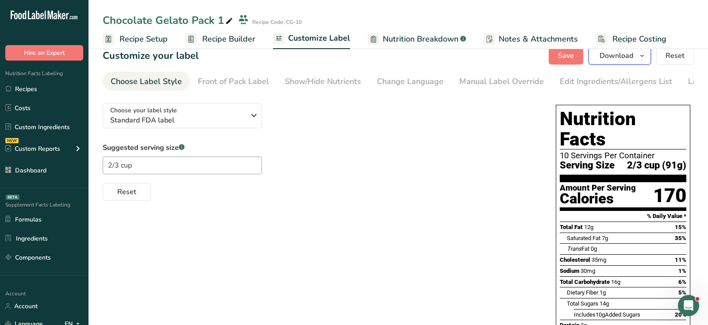
click at [620, 60] on span "Download" at bounding box center [617, 55] width 34 height 11
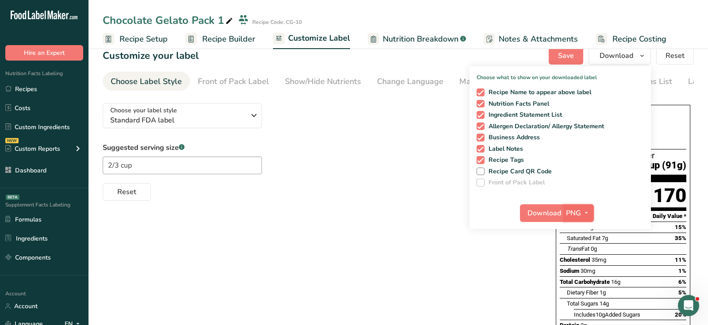
click at [575, 207] on button "PNG" at bounding box center [579, 214] width 31 height 18
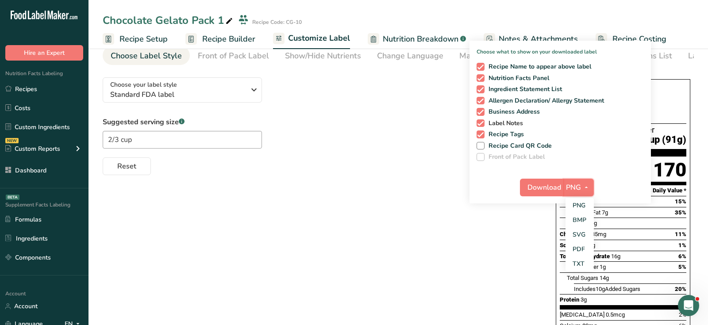
scroll to position [50, 0]
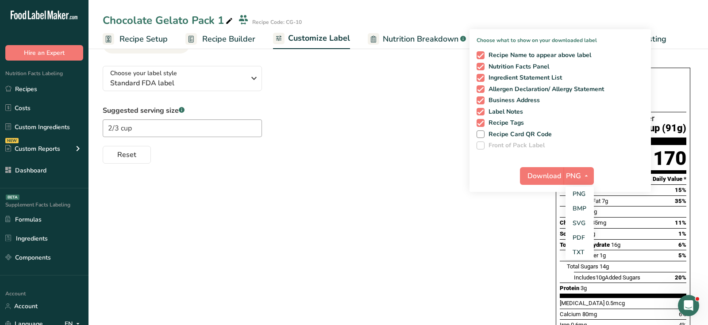
click at [547, 216] on div "Choose your label style Standard FDA label USA (FDA) Standard FDA label Tabular…" at bounding box center [398, 241] width 591 height 364
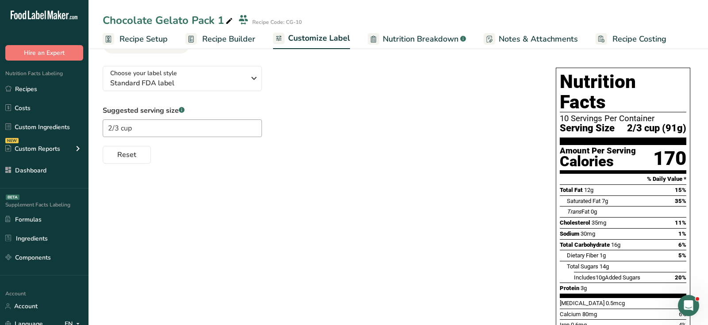
scroll to position [0, 0]
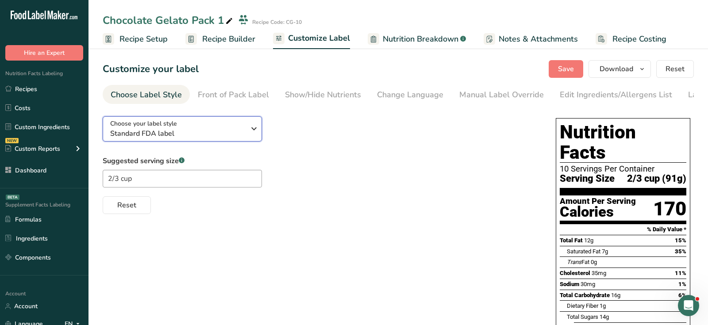
click at [251, 120] on button "Choose your label style Standard FDA label" at bounding box center [182, 128] width 159 height 25
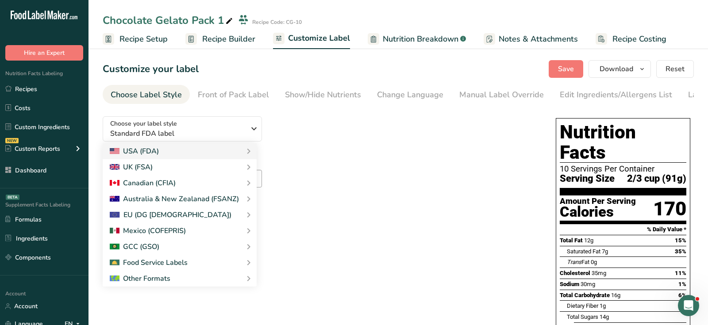
click at [363, 124] on div "Choose your label style Standard FDA label USA (FDA) Standard FDA label Tabular…" at bounding box center [321, 161] width 436 height 105
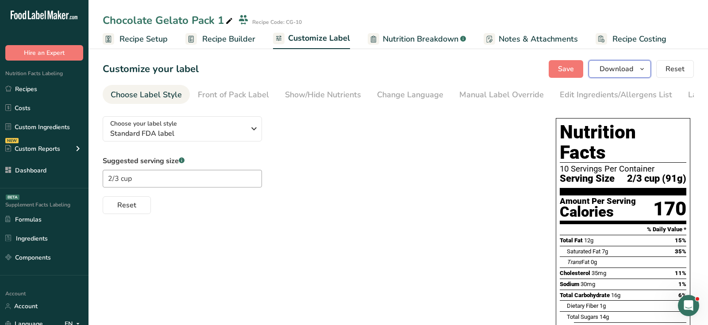
click at [631, 73] on span "Download" at bounding box center [617, 69] width 34 height 11
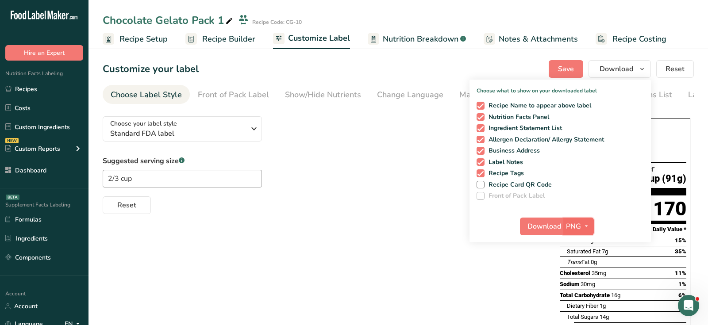
click at [572, 227] on span "PNG" at bounding box center [573, 226] width 15 height 11
click at [584, 289] on link "PDF" at bounding box center [580, 288] width 28 height 15
click at [543, 227] on span "Download" at bounding box center [545, 226] width 34 height 11
click at [380, 221] on div "Choose your label style Standard FDA label USA (FDA) Standard FDA label Tabular…" at bounding box center [398, 291] width 591 height 364
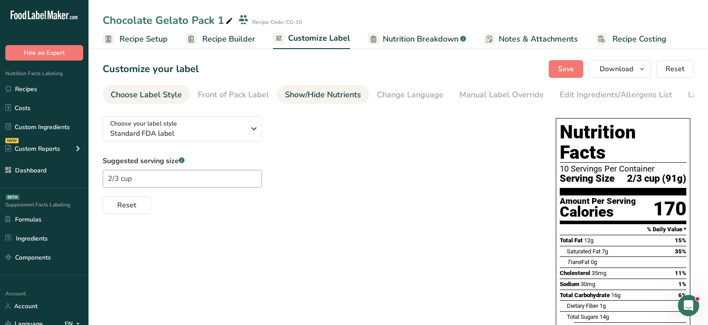
click at [332, 85] on link "Show/Hide Nutrients" at bounding box center [323, 95] width 76 height 20
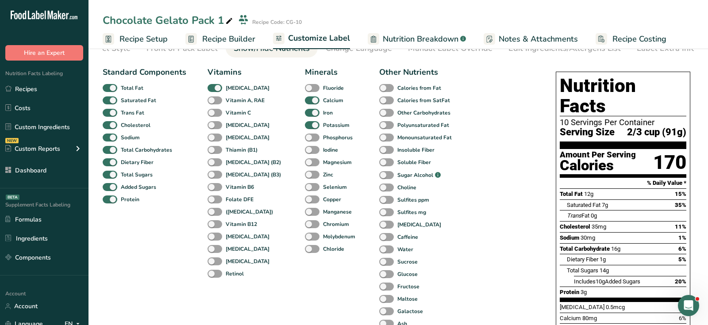
scroll to position [35, 0]
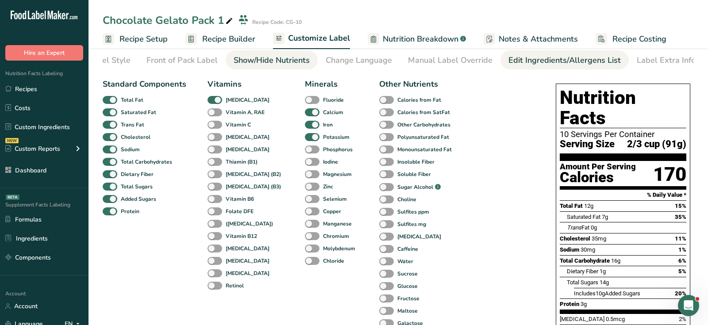
click at [529, 54] on div "Edit Ingredients/Allergens List" at bounding box center [565, 60] width 112 height 12
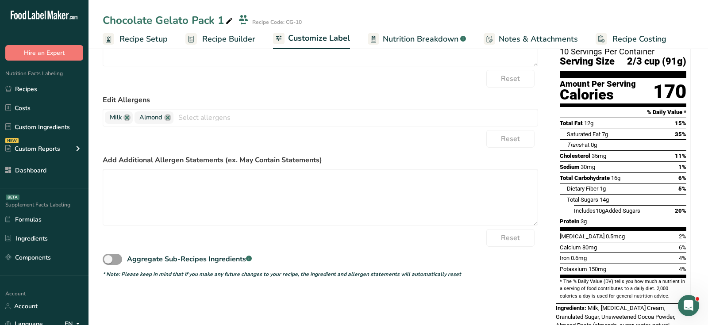
scroll to position [119, 0]
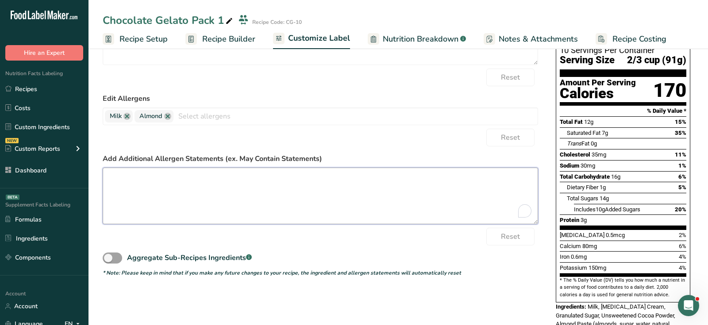
click at [244, 190] on textarea "To enrich screen reader interactions, please activate Accessibility in Grammarl…" at bounding box center [321, 196] width 436 height 57
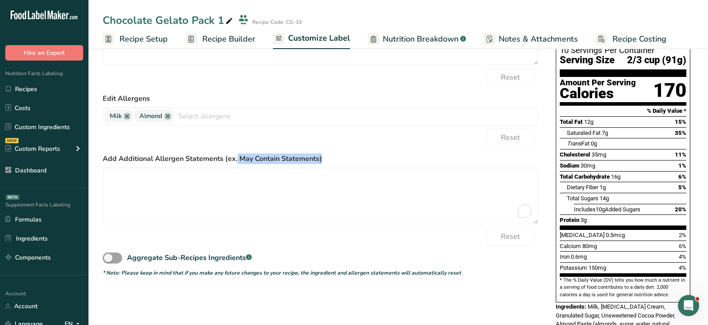
drag, startPoint x: 237, startPoint y: 164, endPoint x: 351, endPoint y: 167, distance: 114.3
click at [351, 167] on div "Add Additional Allergen Statements (ex. May Contain Statements)" at bounding box center [321, 189] width 436 height 71
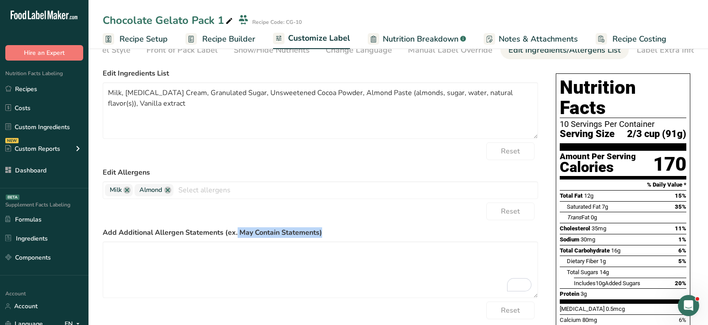
scroll to position [0, 0]
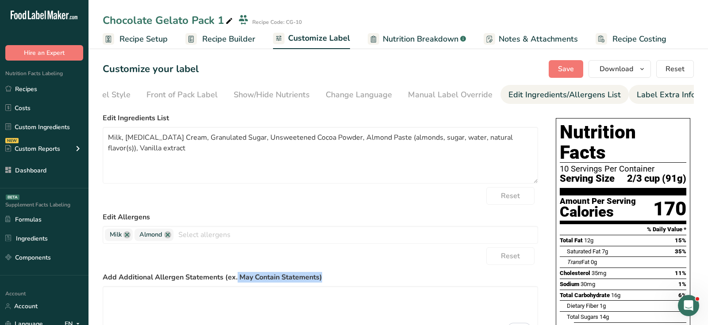
click at [655, 89] on div "Label Extra Info" at bounding box center [666, 95] width 59 height 12
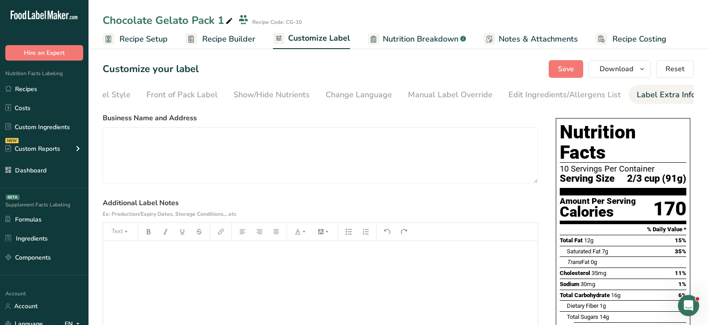
click at [137, 118] on label "Business Name and Address" at bounding box center [321, 118] width 436 height 11
click at [135, 202] on label "Additional Label Notes Ex: Production/Expiry Dates, Storage Conditions,...etc" at bounding box center [321, 208] width 436 height 21
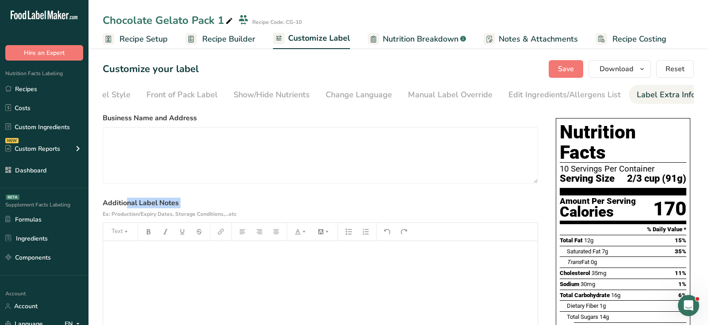
click at [135, 202] on label "Additional Label Notes Ex: Production/Expiry Dates, Storage Conditions,...etc" at bounding box center [321, 208] width 436 height 21
click at [154, 270] on div "﻿" at bounding box center [320, 296] width 435 height 111
click at [689, 302] on icon "Open Intercom Messenger" at bounding box center [687, 304] width 15 height 15
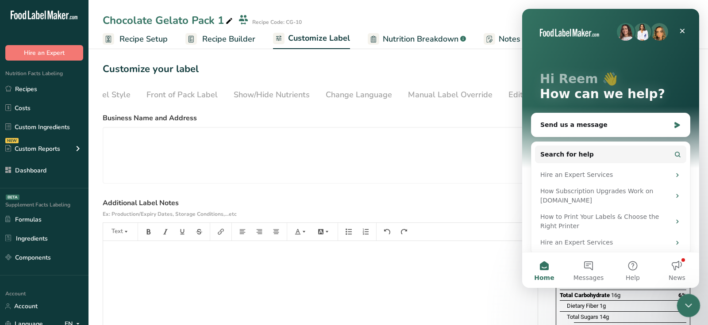
click at [692, 306] on icon "Close Intercom Messenger" at bounding box center [687, 304] width 11 height 11
